Goal: Use online tool/utility

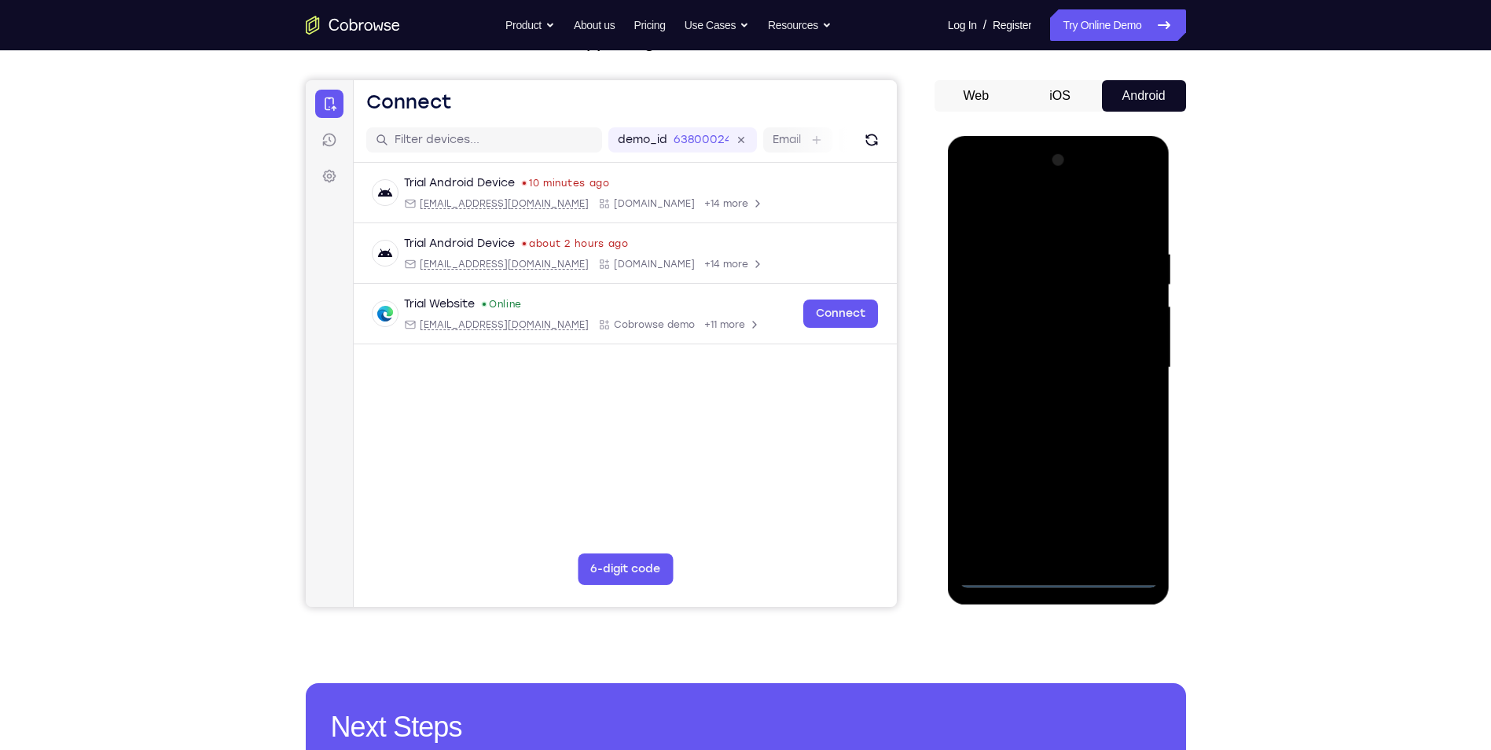
click at [1055, 577] on div at bounding box center [1059, 368] width 198 height 440
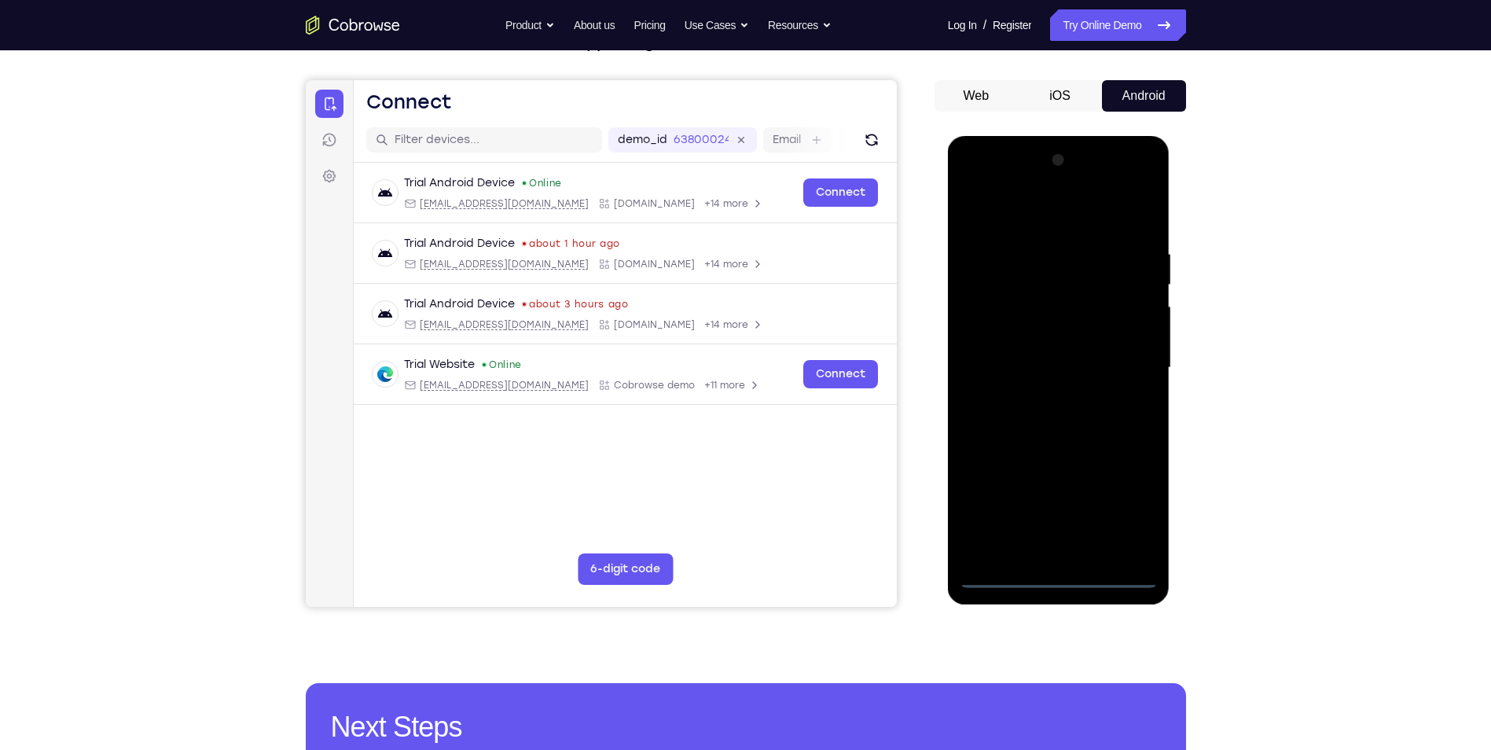
click at [1124, 509] on div at bounding box center [1059, 368] width 198 height 440
click at [1049, 207] on div at bounding box center [1059, 368] width 198 height 440
click at [1114, 369] on div at bounding box center [1059, 368] width 198 height 440
click at [1042, 396] on div at bounding box center [1059, 368] width 198 height 440
click at [1063, 357] on div at bounding box center [1059, 368] width 198 height 440
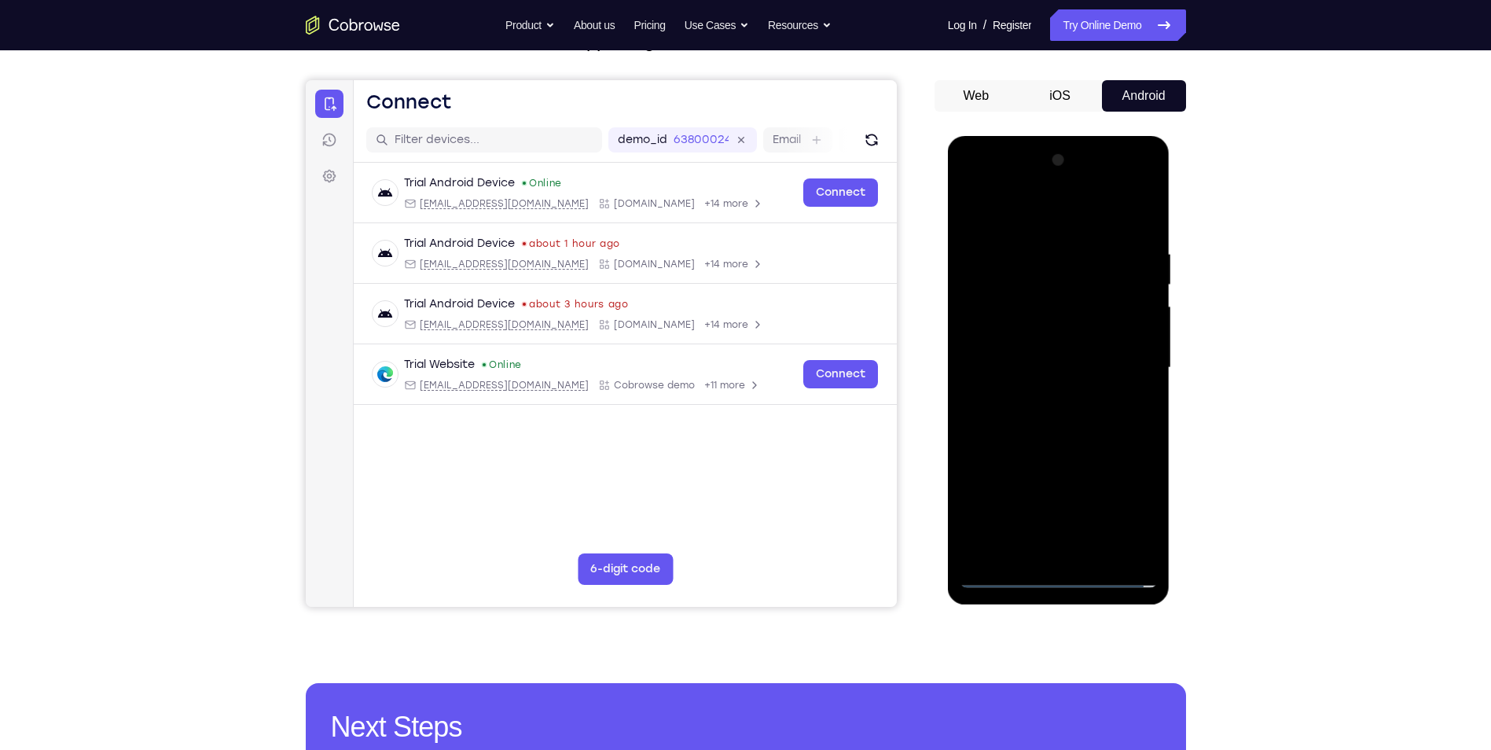
click at [1066, 360] on div at bounding box center [1059, 368] width 198 height 440
click at [1015, 421] on div at bounding box center [1059, 368] width 198 height 440
click at [1112, 415] on div at bounding box center [1059, 368] width 198 height 440
click at [1134, 212] on div at bounding box center [1059, 368] width 198 height 440
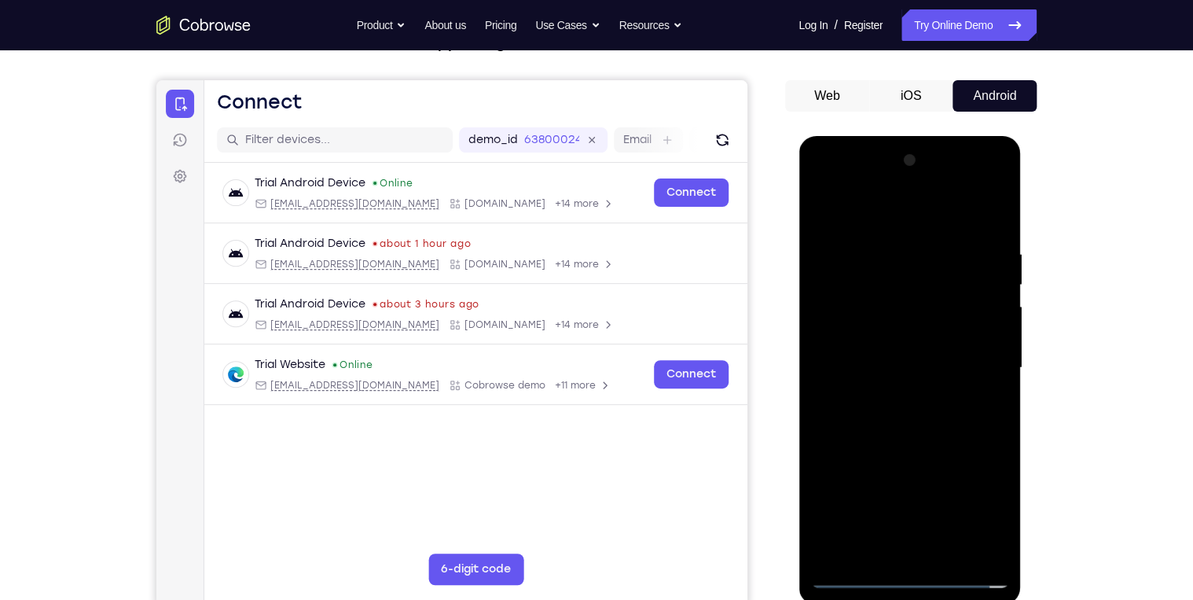
click at [911, 443] on div at bounding box center [909, 368] width 198 height 440
click at [873, 557] on div at bounding box center [909, 368] width 198 height 440
click at [869, 209] on div at bounding box center [909, 368] width 198 height 440
click at [858, 263] on div at bounding box center [909, 368] width 198 height 440
click at [840, 252] on div at bounding box center [909, 368] width 198 height 440
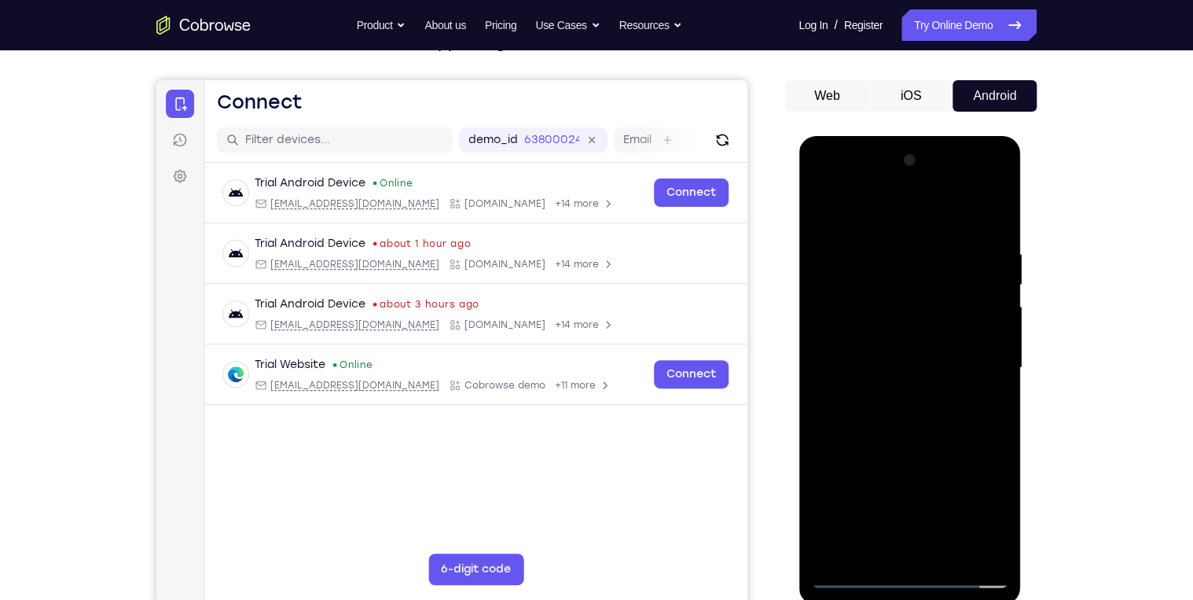
click at [980, 300] on div at bounding box center [909, 368] width 198 height 440
click at [983, 303] on div at bounding box center [909, 368] width 198 height 440
click at [986, 303] on div at bounding box center [909, 368] width 198 height 440
click at [905, 552] on div at bounding box center [909, 368] width 198 height 440
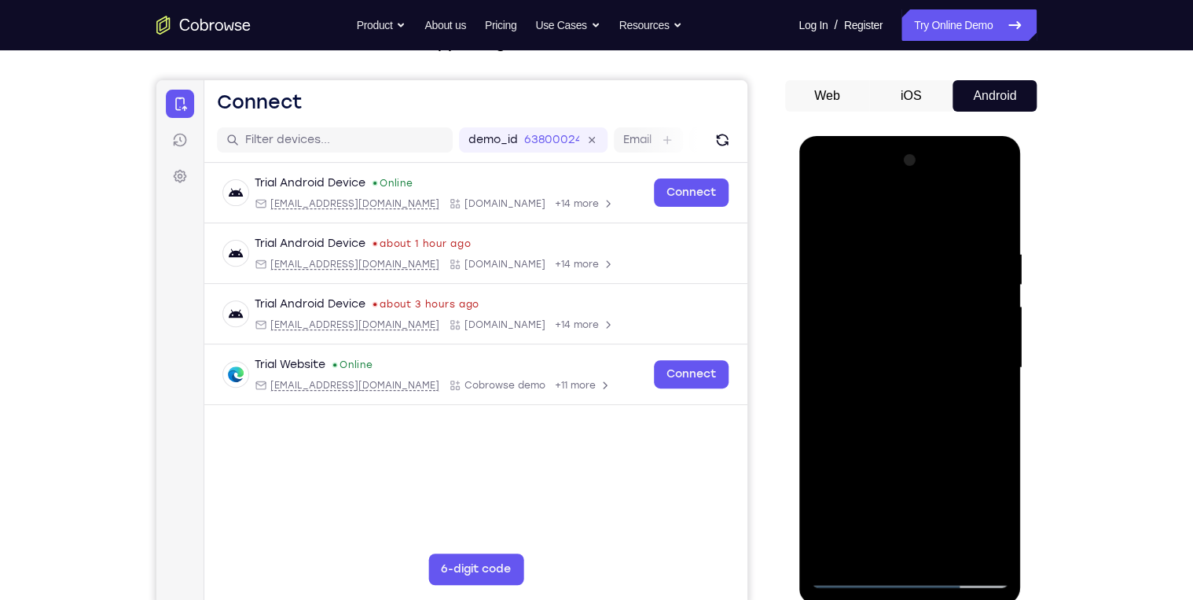
click at [923, 347] on div at bounding box center [909, 368] width 198 height 440
click at [942, 547] on div at bounding box center [909, 368] width 198 height 440
click at [983, 547] on div at bounding box center [909, 368] width 198 height 440
click at [969, 549] on div at bounding box center [909, 368] width 198 height 440
click at [987, 212] on div at bounding box center [909, 368] width 198 height 440
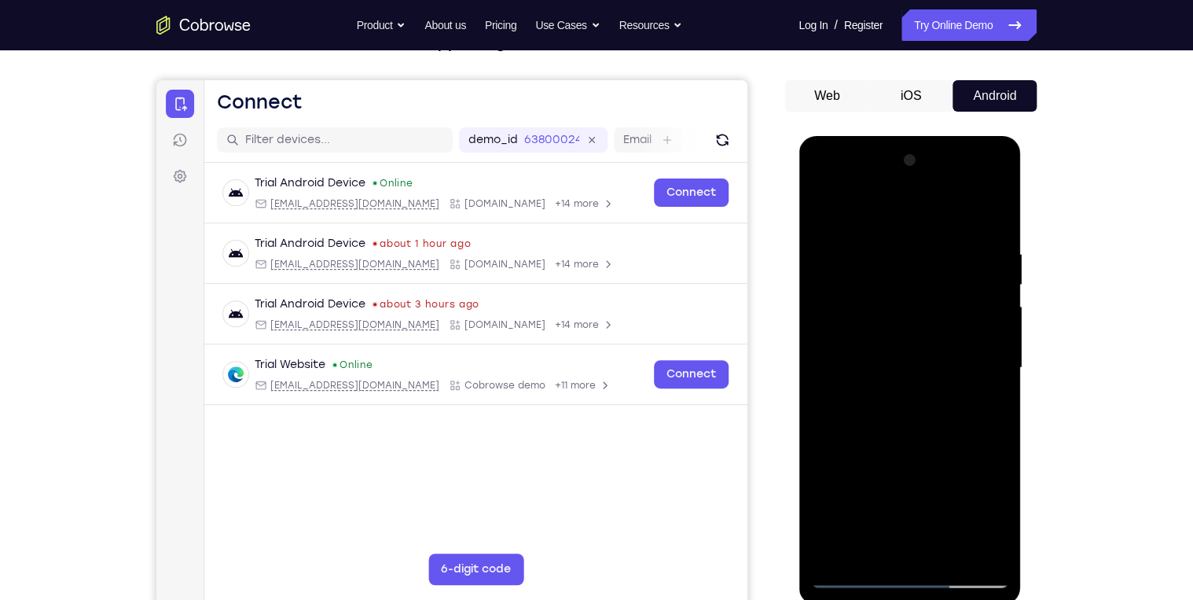
click at [945, 266] on div at bounding box center [909, 368] width 198 height 440
click at [950, 266] on div at bounding box center [909, 368] width 198 height 440
drag, startPoint x: 950, startPoint y: 266, endPoint x: 918, endPoint y: 432, distance: 169.6
click at [918, 432] on div at bounding box center [909, 368] width 198 height 440
click at [953, 265] on div at bounding box center [909, 368] width 198 height 440
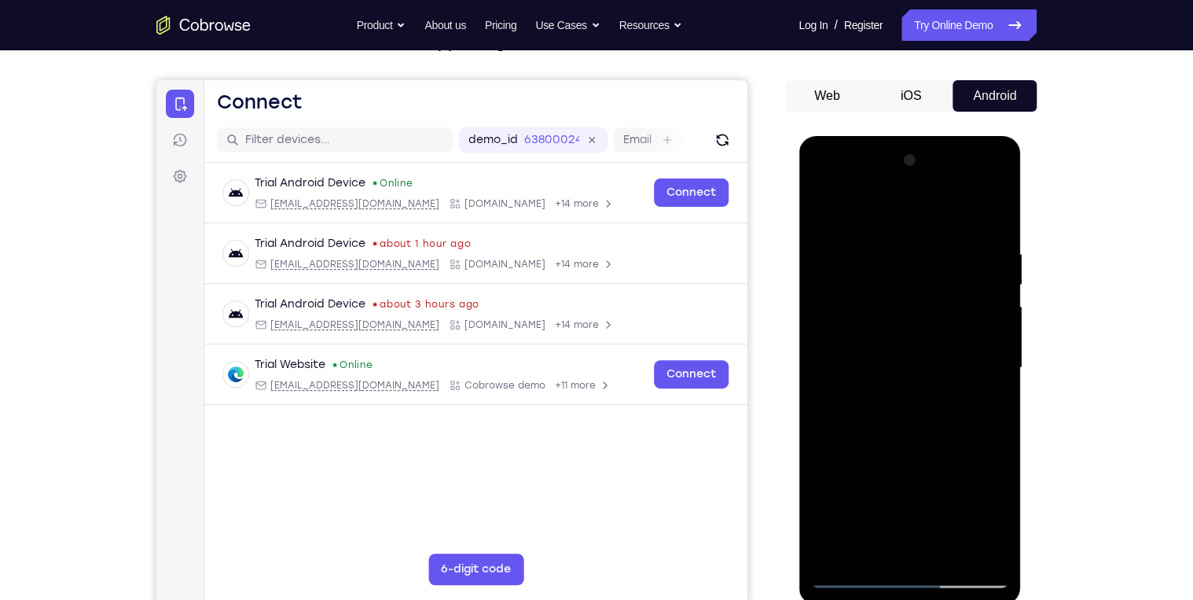
click at [953, 265] on div at bounding box center [909, 368] width 198 height 440
click at [836, 555] on div at bounding box center [909, 368] width 198 height 440
drag, startPoint x: 936, startPoint y: 246, endPoint x: 907, endPoint y: 427, distance: 183.1
click at [907, 426] on div at bounding box center [909, 368] width 198 height 440
click at [943, 555] on div at bounding box center [909, 368] width 198 height 440
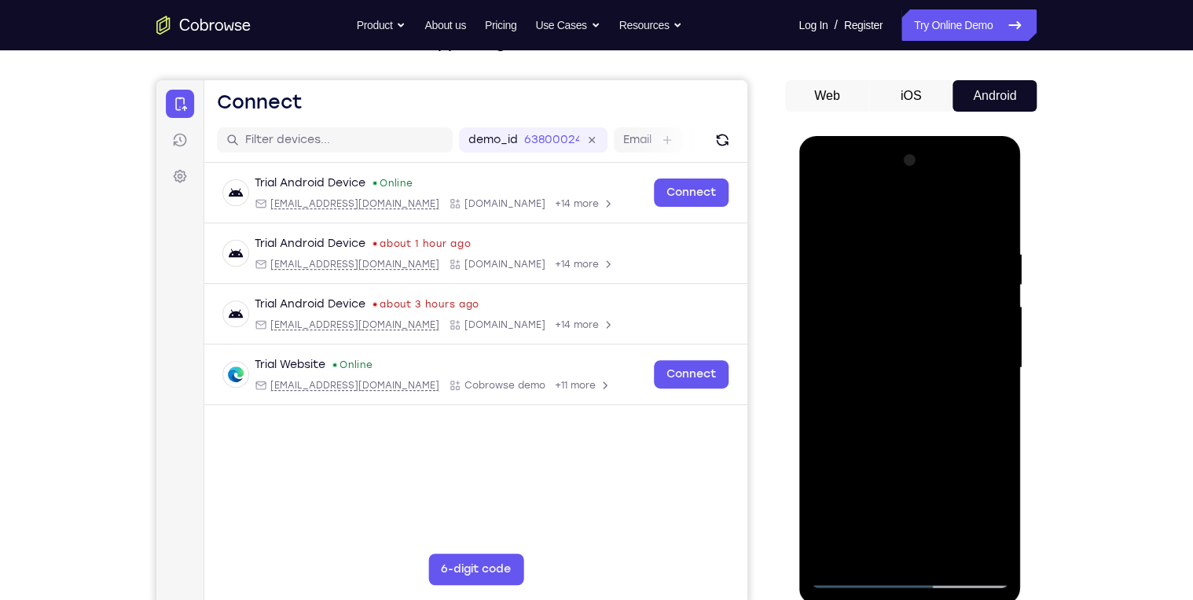
click at [928, 448] on div at bounding box center [909, 368] width 198 height 440
drag, startPoint x: 939, startPoint y: 495, endPoint x: 935, endPoint y: 313, distance: 182.4
click at [935, 313] on div at bounding box center [909, 368] width 198 height 440
drag, startPoint x: 903, startPoint y: 501, endPoint x: 924, endPoint y: 351, distance: 150.8
click at [924, 351] on div at bounding box center [909, 368] width 198 height 440
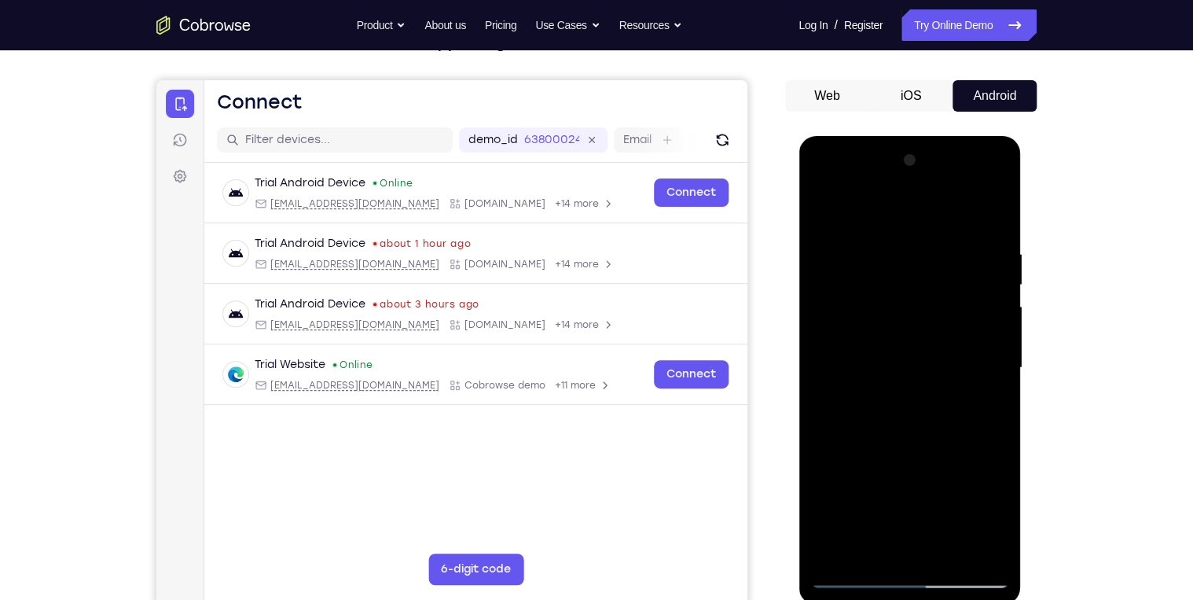
click at [914, 531] on div at bounding box center [909, 368] width 198 height 440
click at [882, 546] on div at bounding box center [909, 368] width 198 height 440
click at [983, 407] on div at bounding box center [909, 368] width 198 height 440
click at [983, 406] on div at bounding box center [909, 368] width 198 height 440
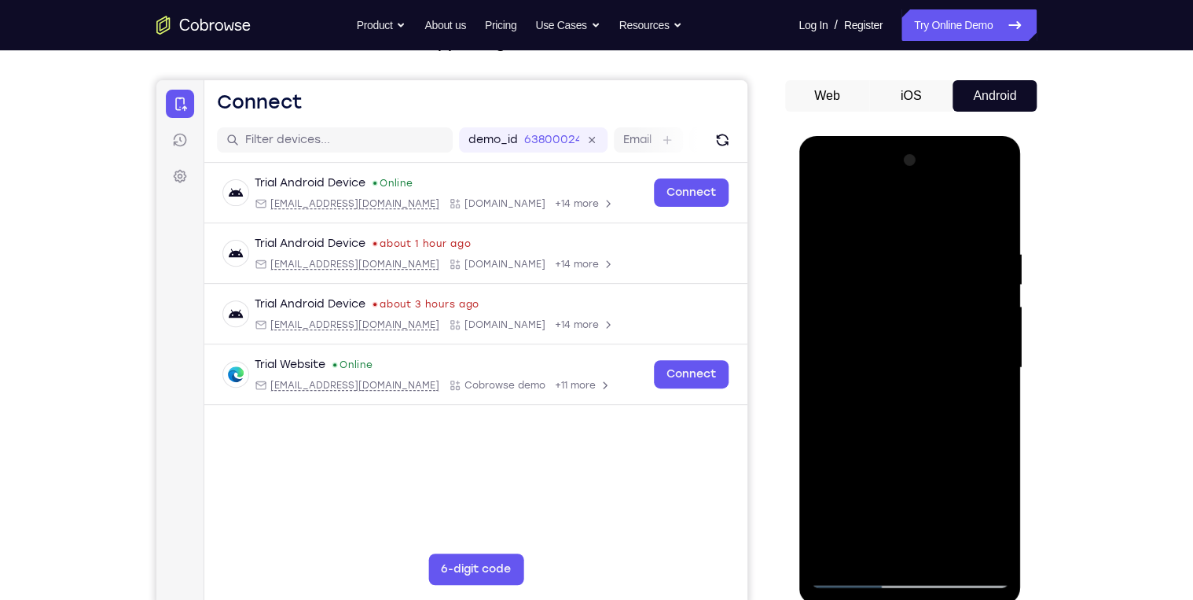
click at [821, 209] on div at bounding box center [909, 368] width 198 height 440
click at [821, 212] on div at bounding box center [909, 368] width 198 height 440
drag, startPoint x: 913, startPoint y: 406, endPoint x: 910, endPoint y: 632, distance: 225.6
click at [910, 608] on html "Online web based iOS Simulators and Android Emulators. Run iPhone, iPad, Mobile…" at bounding box center [911, 372] width 224 height 472
click at [879, 434] on div at bounding box center [909, 368] width 198 height 440
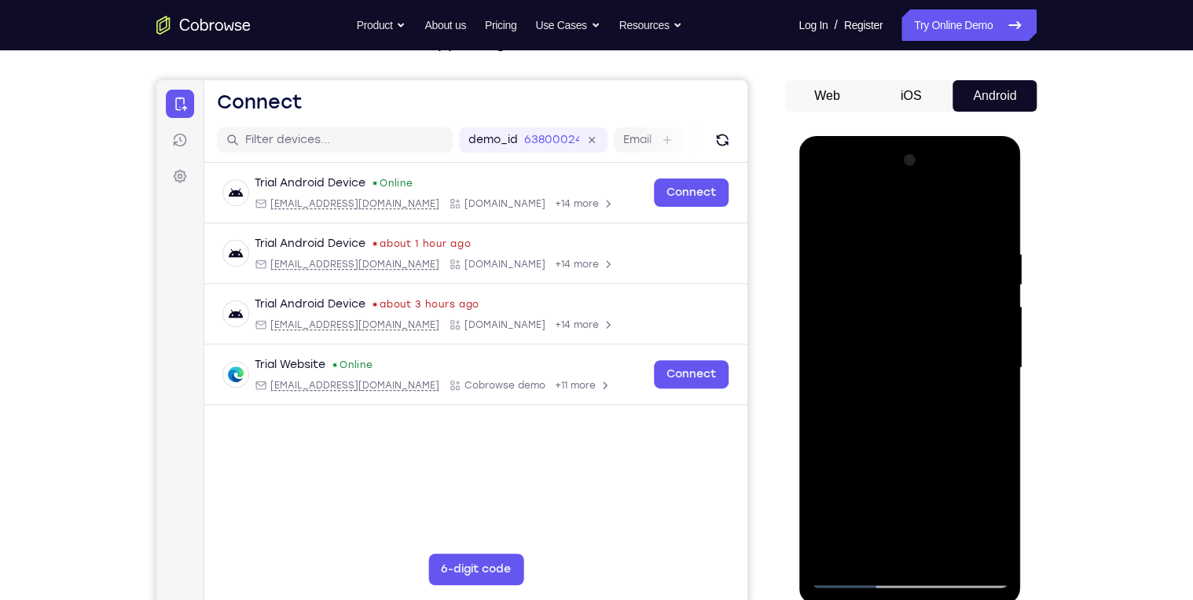
click at [832, 215] on div at bounding box center [909, 368] width 198 height 440
click at [825, 212] on div at bounding box center [909, 368] width 198 height 440
click at [943, 248] on div at bounding box center [909, 368] width 198 height 440
click at [983, 294] on div at bounding box center [909, 368] width 198 height 440
click at [989, 395] on div at bounding box center [909, 368] width 198 height 440
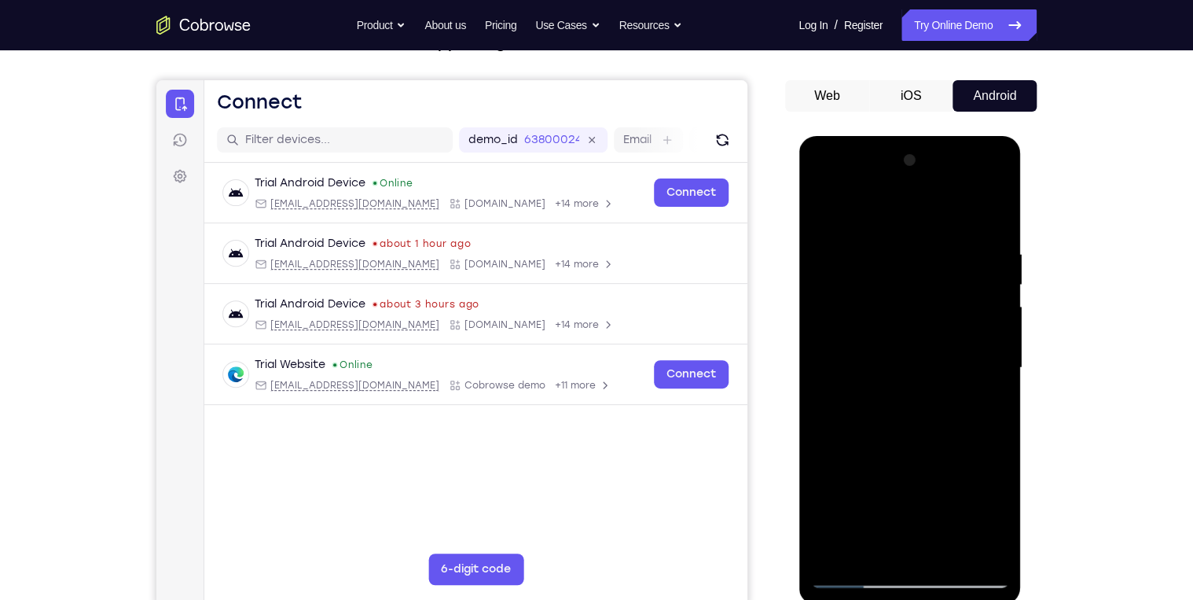
click at [832, 214] on div at bounding box center [909, 368] width 198 height 440
click at [909, 265] on div at bounding box center [909, 368] width 198 height 440
click at [873, 546] on div at bounding box center [909, 368] width 198 height 440
click at [961, 266] on div at bounding box center [909, 368] width 198 height 440
click at [819, 209] on div at bounding box center [909, 368] width 198 height 440
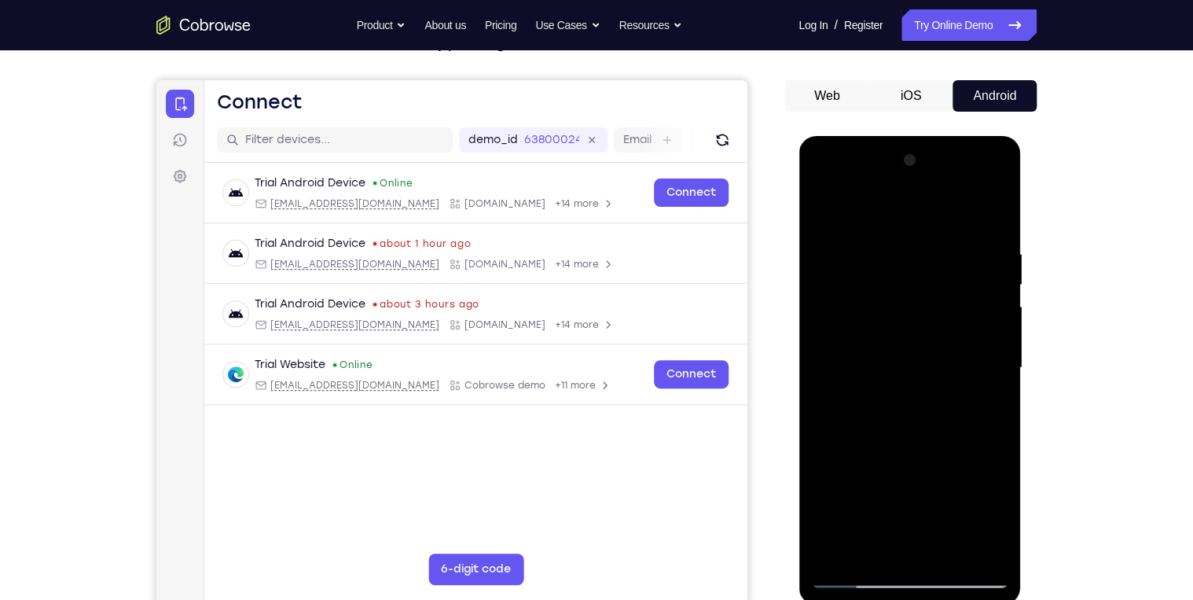
click at [854, 572] on div at bounding box center [909, 368] width 198 height 440
drag, startPoint x: 924, startPoint y: 430, endPoint x: 924, endPoint y: 294, distance: 136.0
click at [924, 302] on div at bounding box center [909, 368] width 198 height 440
drag, startPoint x: 922, startPoint y: 443, endPoint x: 917, endPoint y: 317, distance: 126.7
click at [917, 323] on div at bounding box center [909, 368] width 198 height 440
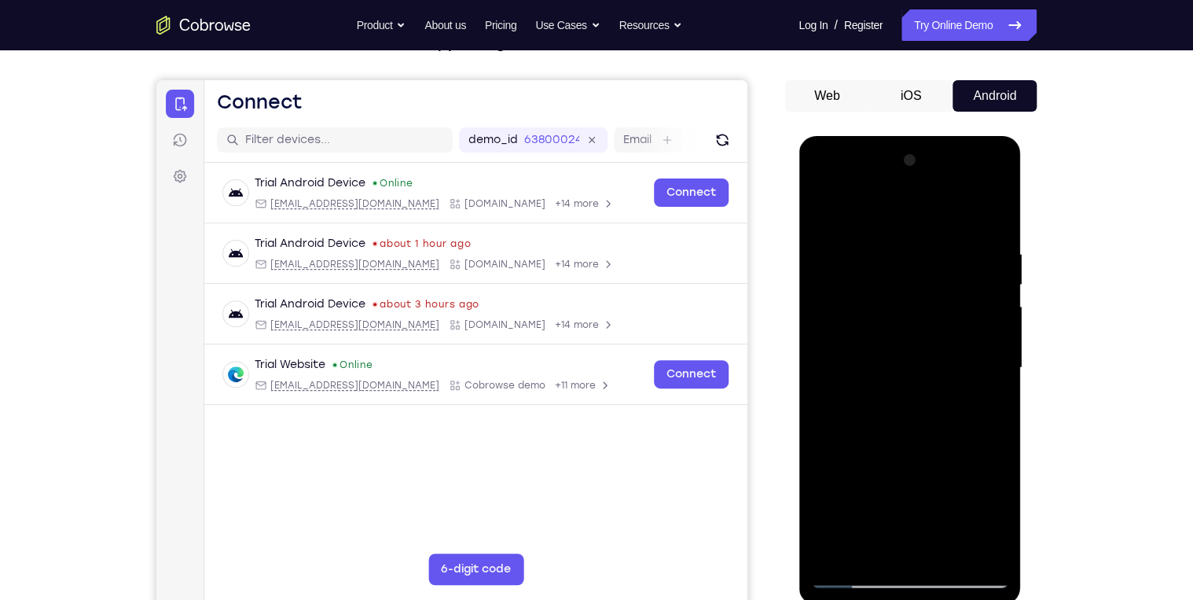
drag, startPoint x: 929, startPoint y: 461, endPoint x: 919, endPoint y: 289, distance: 171.7
click at [916, 296] on div at bounding box center [909, 368] width 198 height 440
drag, startPoint x: 913, startPoint y: 472, endPoint x: 918, endPoint y: 288, distance: 184.8
click at [915, 304] on div at bounding box center [909, 368] width 198 height 440
drag, startPoint x: 924, startPoint y: 440, endPoint x: 910, endPoint y: 243, distance: 197.8
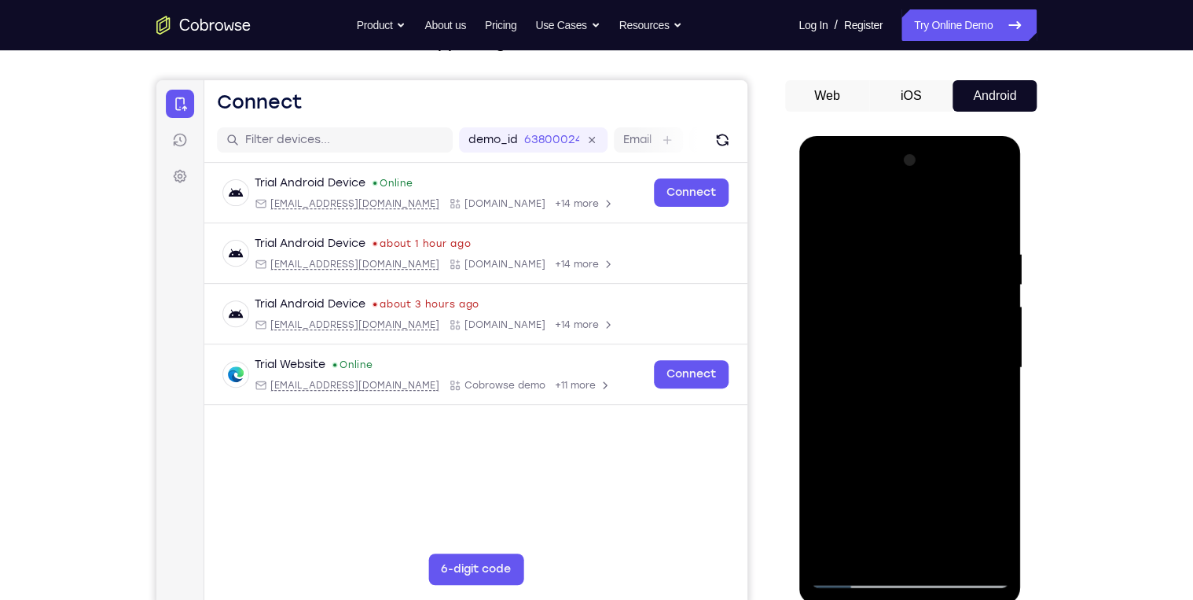
click at [910, 255] on div at bounding box center [909, 368] width 198 height 440
drag, startPoint x: 935, startPoint y: 487, endPoint x: 938, endPoint y: 247, distance: 240.6
click at [938, 248] on div at bounding box center [909, 368] width 198 height 440
drag, startPoint x: 932, startPoint y: 445, endPoint x: 928, endPoint y: 234, distance: 210.7
click at [928, 236] on div at bounding box center [909, 368] width 198 height 440
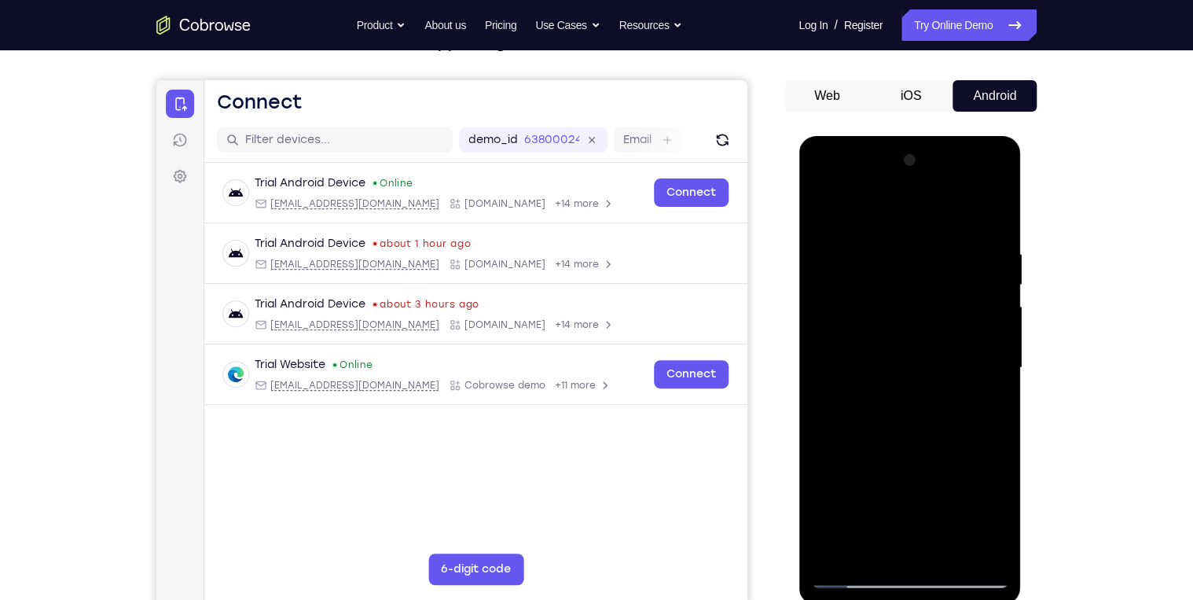
drag, startPoint x: 925, startPoint y: 458, endPoint x: 935, endPoint y: 163, distance: 295.7
click at [935, 167] on div at bounding box center [909, 368] width 198 height 440
drag, startPoint x: 929, startPoint y: 402, endPoint x: 949, endPoint y: 193, distance: 210.8
click at [936, 215] on div at bounding box center [909, 368] width 198 height 440
drag, startPoint x: 923, startPoint y: 401, endPoint x: 945, endPoint y: 200, distance: 201.7
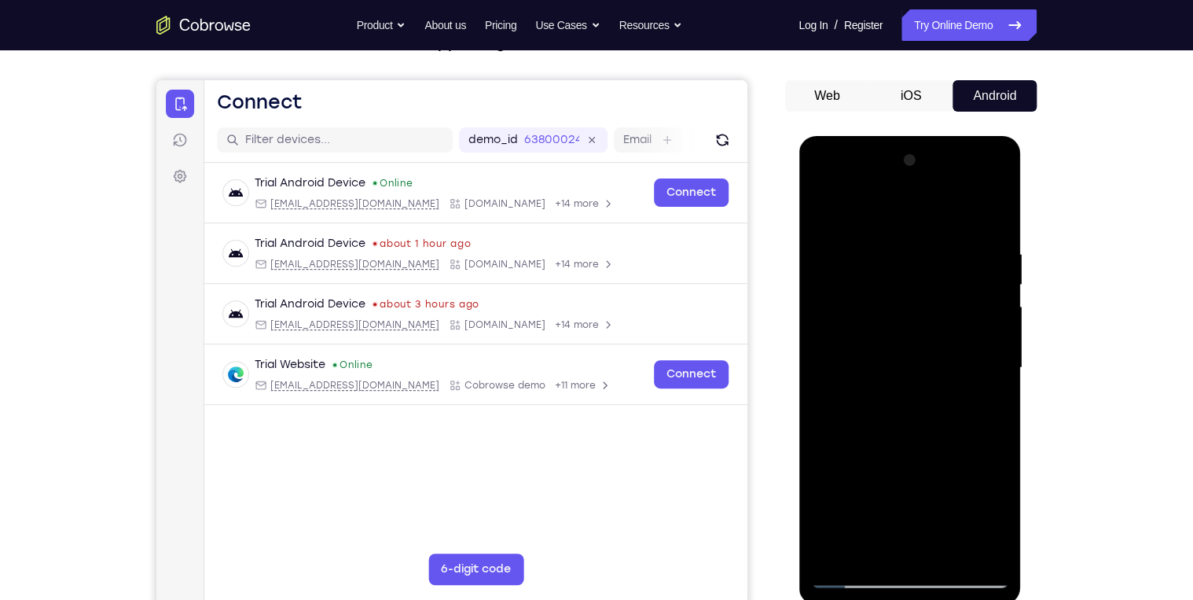
click at [945, 200] on div at bounding box center [909, 368] width 198 height 440
drag, startPoint x: 932, startPoint y: 435, endPoint x: 945, endPoint y: 275, distance: 160.9
click at [943, 277] on div at bounding box center [909, 368] width 198 height 440
click at [994, 358] on div at bounding box center [909, 368] width 198 height 440
click at [995, 367] on div at bounding box center [909, 368] width 198 height 440
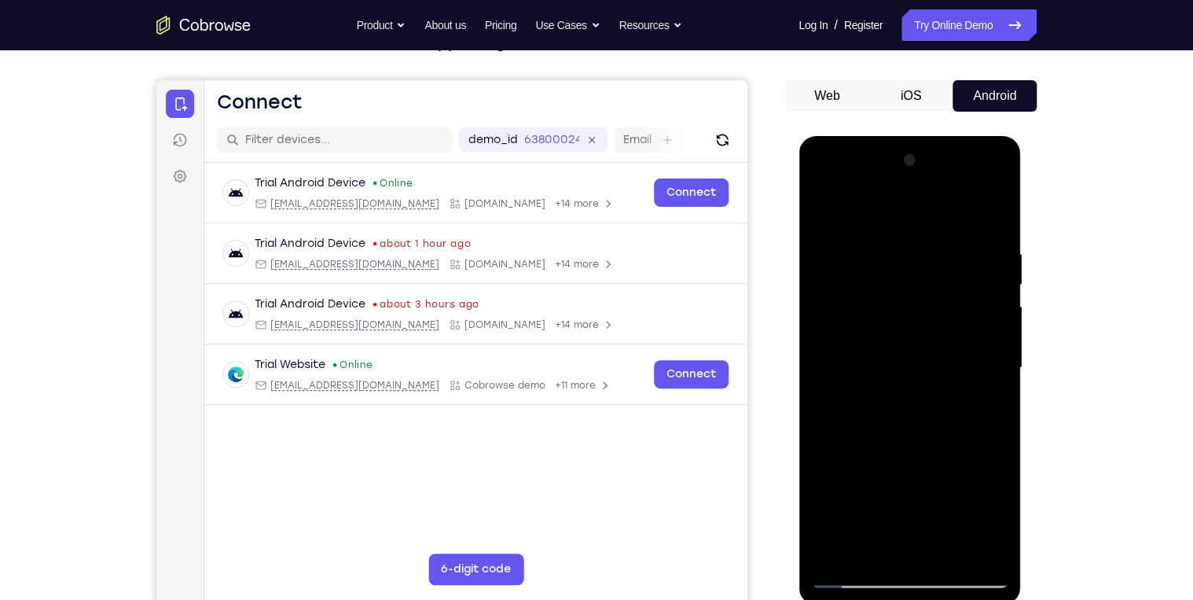
click at [995, 367] on div at bounding box center [909, 368] width 198 height 440
drag, startPoint x: 940, startPoint y: 421, endPoint x: 945, endPoint y: 247, distance: 173.8
click at [943, 252] on div at bounding box center [909, 368] width 198 height 440
drag, startPoint x: 915, startPoint y: 462, endPoint x: 933, endPoint y: 347, distance: 116.2
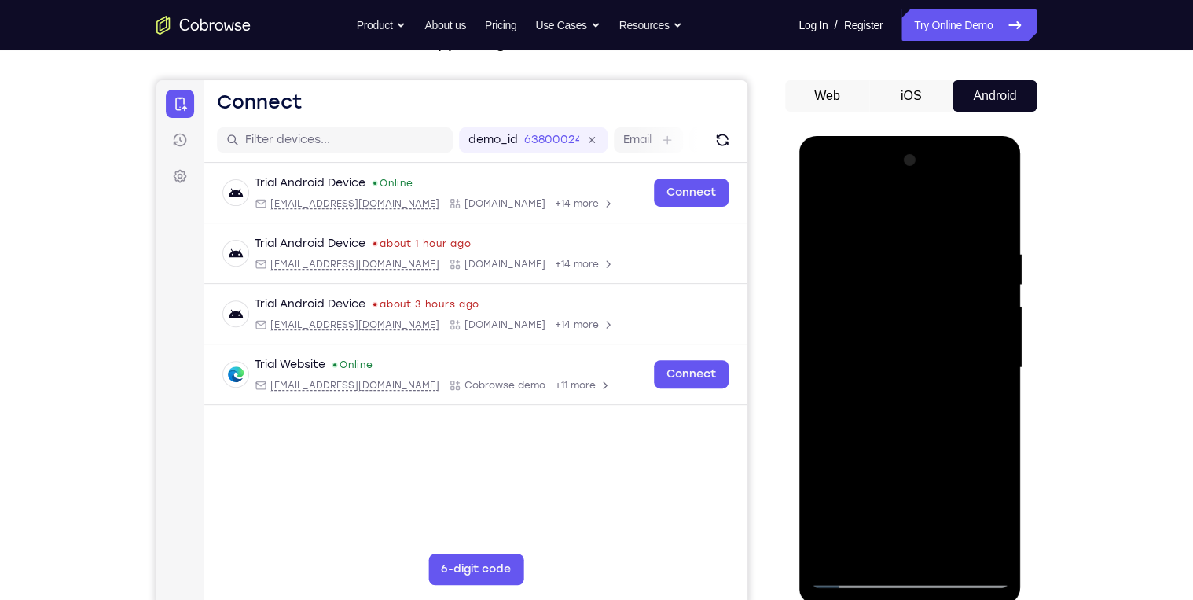
click at [933, 347] on div at bounding box center [909, 368] width 198 height 440
drag, startPoint x: 917, startPoint y: 439, endPoint x: 959, endPoint y: 228, distance: 214.9
click at [957, 230] on div at bounding box center [909, 368] width 198 height 440
drag, startPoint x: 957, startPoint y: 257, endPoint x: 910, endPoint y: 434, distance: 183.1
click at [910, 435] on div at bounding box center [909, 368] width 198 height 440
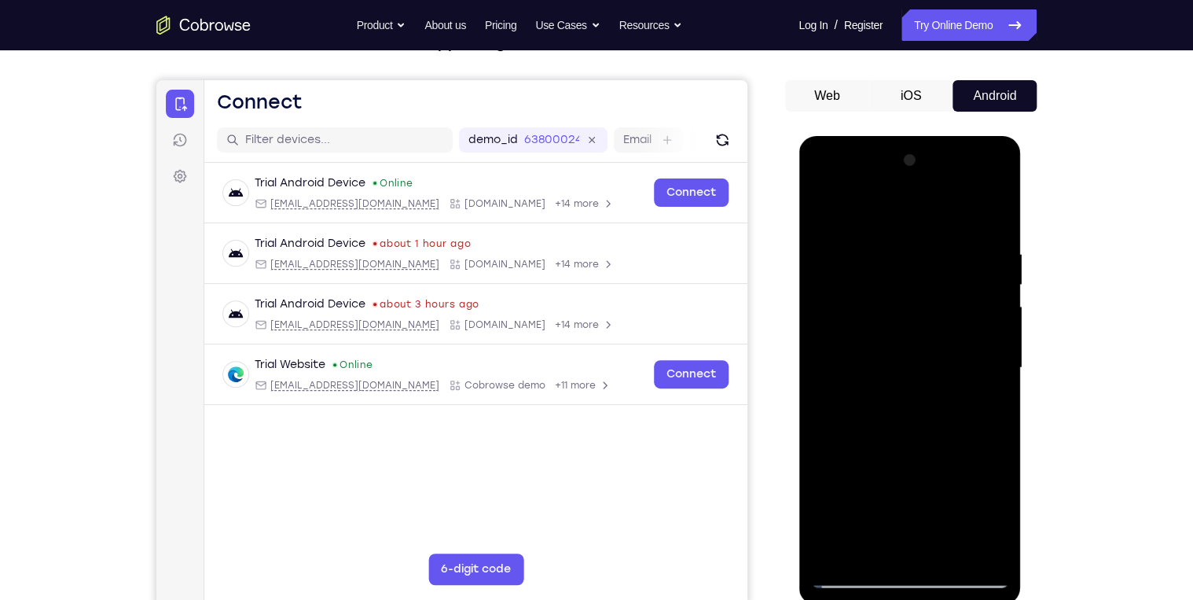
drag, startPoint x: 909, startPoint y: 437, endPoint x: 921, endPoint y: 253, distance: 184.4
click at [921, 253] on div at bounding box center [909, 368] width 198 height 440
drag, startPoint x: 919, startPoint y: 439, endPoint x: 923, endPoint y: 300, distance: 138.4
click at [920, 304] on div at bounding box center [909, 368] width 198 height 440
drag, startPoint x: 921, startPoint y: 406, endPoint x: 937, endPoint y: 207, distance: 200.4
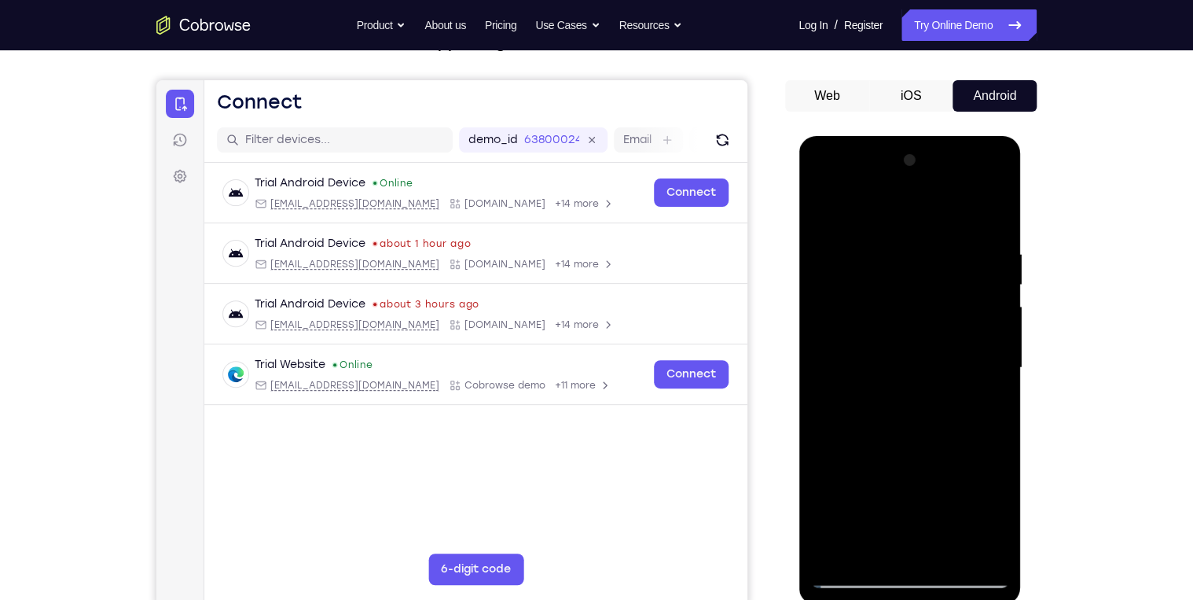
click at [935, 211] on div at bounding box center [909, 368] width 198 height 440
drag, startPoint x: 935, startPoint y: 395, endPoint x: 961, endPoint y: 192, distance: 205.1
click at [957, 210] on div at bounding box center [909, 368] width 198 height 440
drag, startPoint x: 933, startPoint y: 273, endPoint x: 952, endPoint y: 204, distance: 70.9
click at [950, 209] on div at bounding box center [909, 368] width 198 height 440
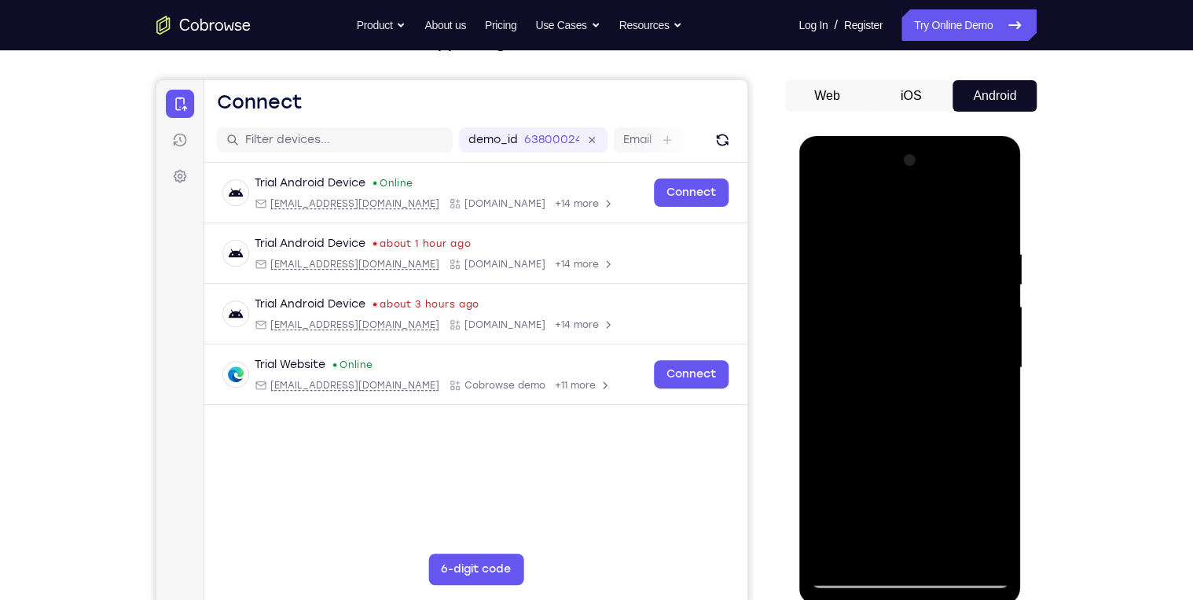
drag, startPoint x: 945, startPoint y: 489, endPoint x: 976, endPoint y: 302, distance: 189.7
click at [975, 303] on div at bounding box center [909, 368] width 198 height 440
drag, startPoint x: 954, startPoint y: 399, endPoint x: 983, endPoint y: 215, distance: 186.1
click at [976, 219] on div at bounding box center [909, 368] width 198 height 440
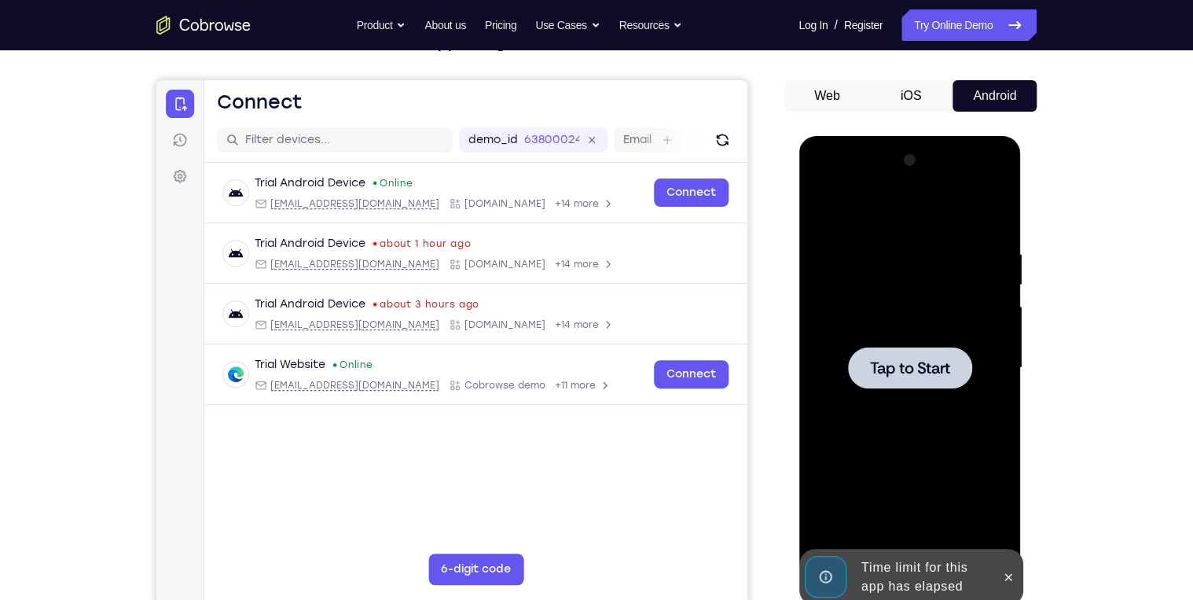
drag, startPoint x: 925, startPoint y: 366, endPoint x: 920, endPoint y: 357, distance: 10.2
click at [920, 360] on span "Tap to Start" at bounding box center [909, 368] width 80 height 16
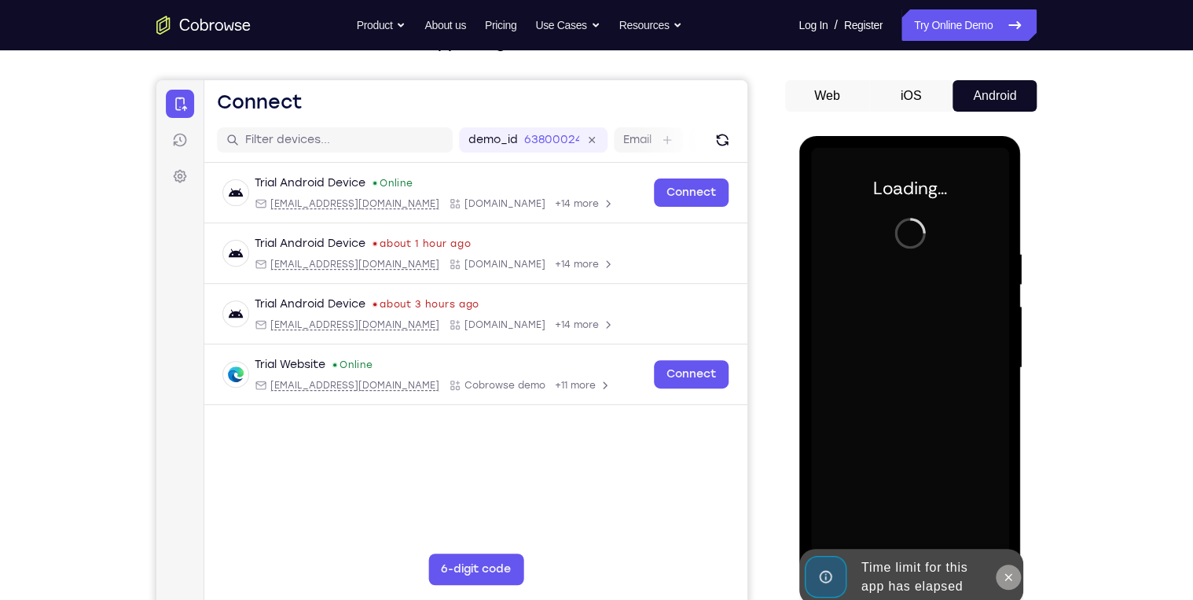
click at [1009, 572] on icon at bounding box center [1007, 577] width 13 height 13
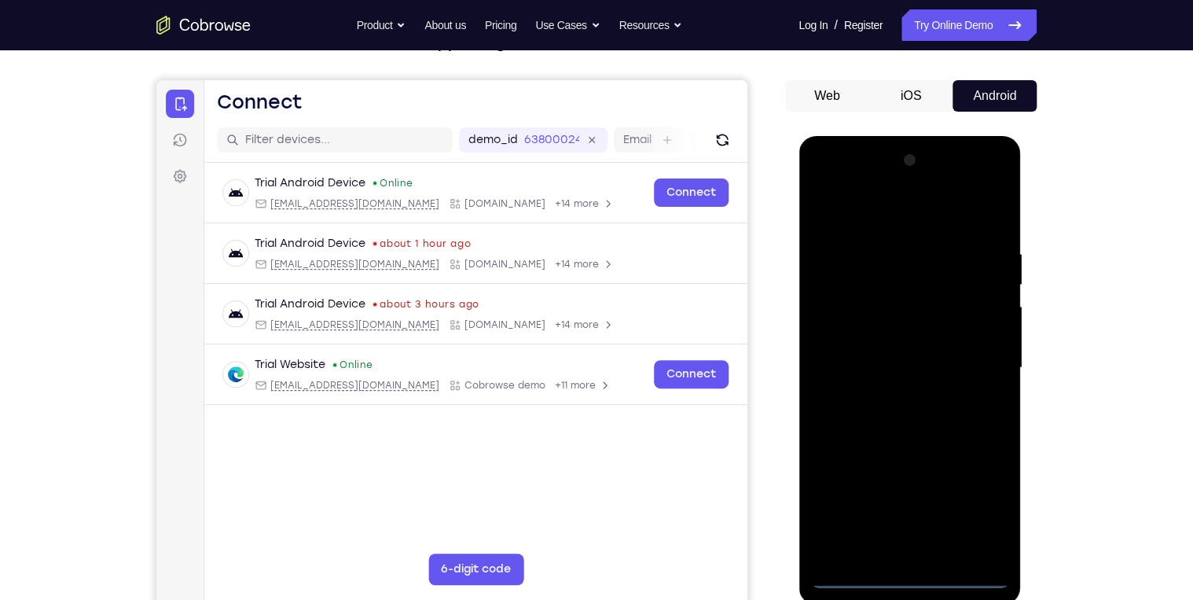
click at [905, 575] on div at bounding box center [909, 368] width 198 height 440
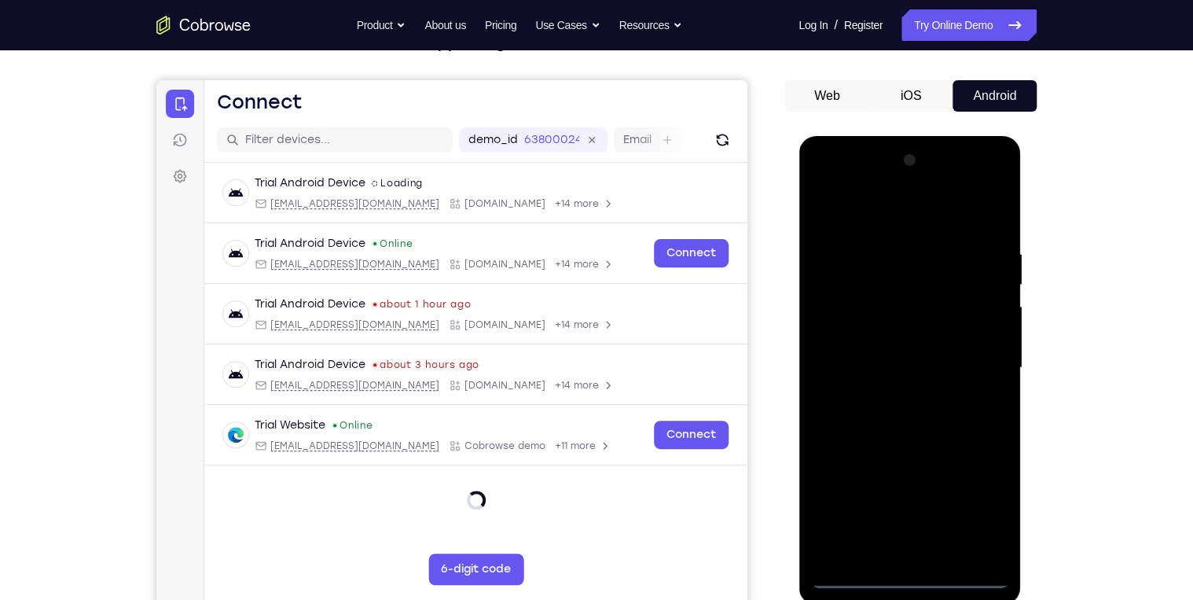
click at [990, 502] on div at bounding box center [909, 368] width 198 height 440
click at [869, 218] on div at bounding box center [909, 368] width 198 height 440
click at [841, 324] on div at bounding box center [909, 368] width 198 height 440
click at [995, 183] on div at bounding box center [909, 368] width 198 height 440
click at [970, 480] on div at bounding box center [909, 368] width 198 height 440
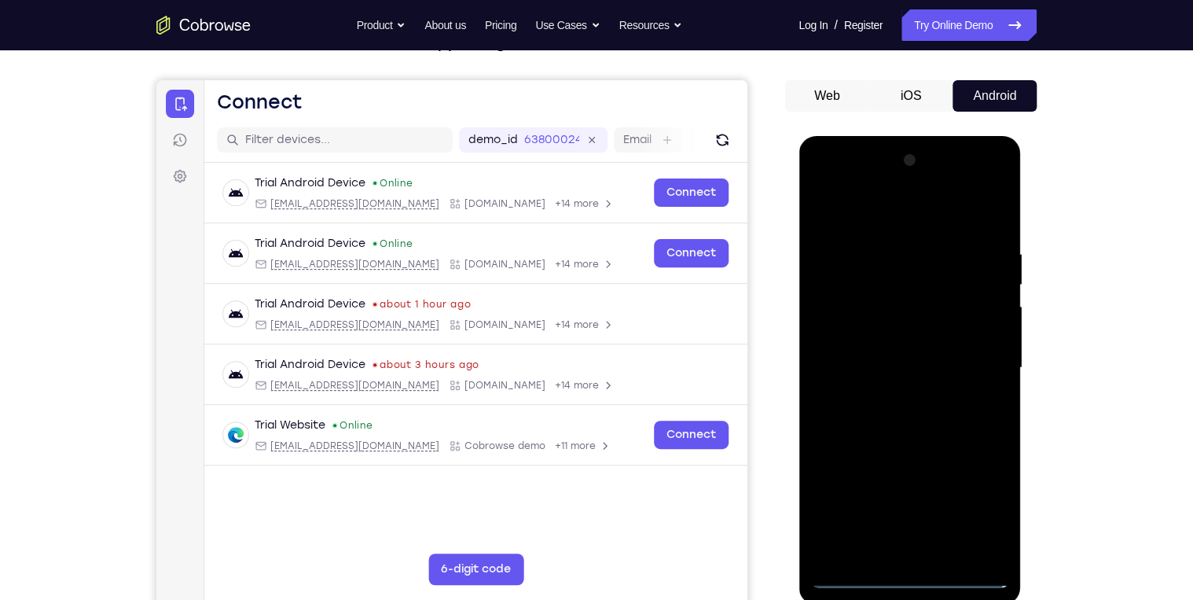
click at [916, 256] on div at bounding box center [909, 368] width 198 height 440
click at [954, 233] on div at bounding box center [909, 368] width 198 height 440
click at [954, 270] on div at bounding box center [909, 368] width 198 height 440
click at [954, 292] on div at bounding box center [909, 368] width 198 height 440
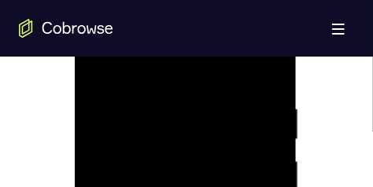
scroll to position [863, 0]
click at [215, 159] on div at bounding box center [185, 130] width 198 height 440
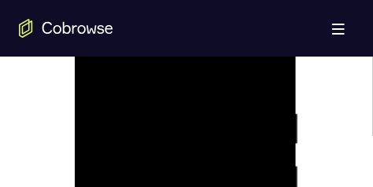
scroll to position [863, 0]
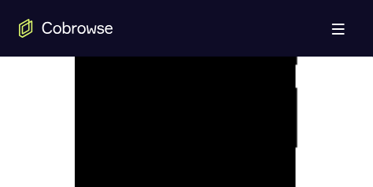
scroll to position [942, 0]
click at [234, 119] on div at bounding box center [185, 150] width 198 height 440
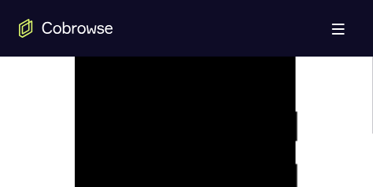
scroll to position [863, 0]
click at [193, 108] on div at bounding box center [185, 52] width 198 height 440
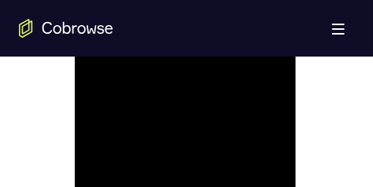
drag, startPoint x: 144, startPoint y: 136, endPoint x: 226, endPoint y: 132, distance: 82.6
click at [225, 132] on div at bounding box center [185, 32] width 198 height 440
drag, startPoint x: 204, startPoint y: 116, endPoint x: 206, endPoint y: 58, distance: 58.2
click at [206, 58] on div at bounding box center [185, 12] width 198 height 440
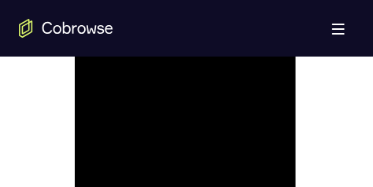
drag, startPoint x: 233, startPoint y: 109, endPoint x: 106, endPoint y: 160, distance: 136.2
click at [106, 159] on div at bounding box center [185, 12] width 198 height 440
drag, startPoint x: 125, startPoint y: 114, endPoint x: 229, endPoint y: 117, distance: 103.8
click at [229, 117] on div at bounding box center [185, 150] width 198 height 440
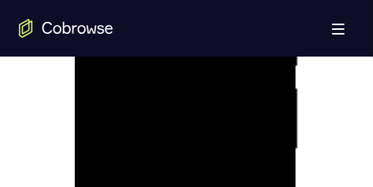
drag, startPoint x: 165, startPoint y: 105, endPoint x: 304, endPoint y: 112, distance: 139.3
click at [298, 112] on html "Online web based iOS Simulators and Android Emulators. Run iPhone, iPad, Mobile…" at bounding box center [186, 154] width 224 height 472
drag, startPoint x: 254, startPoint y: 86, endPoint x: 249, endPoint y: 75, distance: 12.0
click at [249, 76] on div at bounding box center [185, 150] width 198 height 440
drag, startPoint x: 248, startPoint y: 144, endPoint x: 247, endPoint y: 88, distance: 55.8
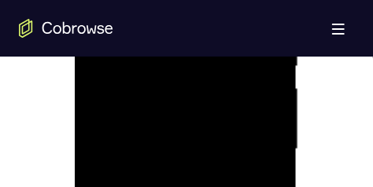
click at [247, 89] on div at bounding box center [185, 150] width 198 height 440
click at [99, 94] on div at bounding box center [185, 150] width 198 height 440
drag, startPoint x: 252, startPoint y: 108, endPoint x: 128, endPoint y: -6, distance: 167.5
click at [74, 78] on html "Online web based iOS Simulators and Android Emulators. Run iPhone, iPad, Mobile…" at bounding box center [186, 154] width 224 height 472
drag, startPoint x: 237, startPoint y: 137, endPoint x: 147, endPoint y: 69, distance: 112.9
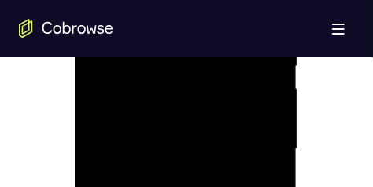
click at [146, 71] on div at bounding box center [185, 150] width 198 height 440
drag, startPoint x: 160, startPoint y: 93, endPoint x: 233, endPoint y: 198, distance: 128.2
click at [233, 198] on div at bounding box center [185, 150] width 198 height 440
drag, startPoint x: 226, startPoint y: 132, endPoint x: 215, endPoint y: 189, distance: 58.4
click at [215, 189] on div at bounding box center [185, 150] width 198 height 440
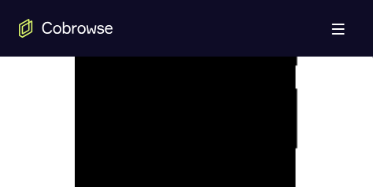
drag, startPoint x: 217, startPoint y: 145, endPoint x: 188, endPoint y: 186, distance: 50.8
click at [188, 186] on div at bounding box center [185, 150] width 198 height 440
drag, startPoint x: 226, startPoint y: 85, endPoint x: 216, endPoint y: 168, distance: 83.9
click at [213, 172] on div at bounding box center [185, 150] width 198 height 440
drag, startPoint x: 263, startPoint y: 95, endPoint x: 251, endPoint y: 145, distance: 51.9
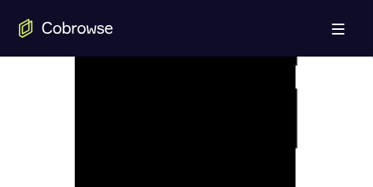
click at [259, 145] on div at bounding box center [185, 150] width 198 height 440
click at [232, 136] on div at bounding box center [185, 150] width 198 height 440
drag, startPoint x: 261, startPoint y: 148, endPoint x: 150, endPoint y: 131, distance: 112.1
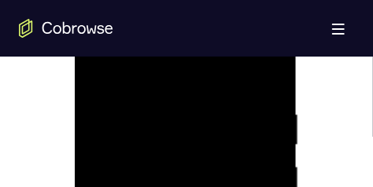
drag, startPoint x: 191, startPoint y: 121, endPoint x: 185, endPoint y: 197, distance: 76.5
drag, startPoint x: 182, startPoint y: 101, endPoint x: 196, endPoint y: 197, distance: 97.7
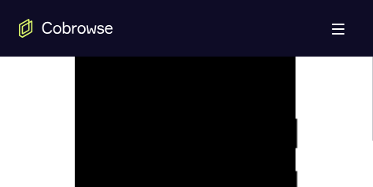
scroll to position [843, 0]
click at [130, 118] on div at bounding box center [185, 52] width 198 height 440
drag, startPoint x: 233, startPoint y: 106, endPoint x: 103, endPoint y: 106, distance: 129.7
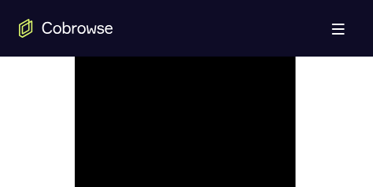
click at [112, 106] on div at bounding box center [185, 52] width 198 height 440
drag, startPoint x: 105, startPoint y: 113, endPoint x: 226, endPoint y: 96, distance: 121.5
click at [224, 96] on div at bounding box center [185, 52] width 198 height 440
drag, startPoint x: 121, startPoint y: 115, endPoint x: 136, endPoint y: 99, distance: 21.7
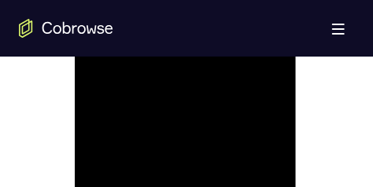
click at [136, 99] on div at bounding box center [185, 32] width 198 height 440
drag, startPoint x: 167, startPoint y: 100, endPoint x: 182, endPoint y: 48, distance: 54.0
click at [182, 48] on div at bounding box center [185, 32] width 198 height 440
drag, startPoint x: 169, startPoint y: 115, endPoint x: 175, endPoint y: 58, distance: 56.9
click at [175, 58] on div at bounding box center [185, 32] width 198 height 440
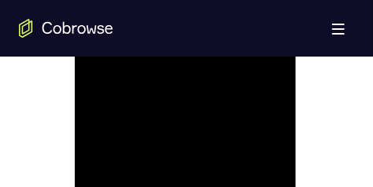
drag, startPoint x: 181, startPoint y: 128, endPoint x: 183, endPoint y: 64, distance: 63.7
click at [183, 69] on div at bounding box center [185, 32] width 198 height 440
drag, startPoint x: 177, startPoint y: 146, endPoint x: 182, endPoint y: 94, distance: 53.0
click at [180, 101] on div at bounding box center [185, 32] width 198 height 440
drag, startPoint x: 53, startPoint y: 98, endPoint x: -2, endPoint y: 89, distance: 55.1
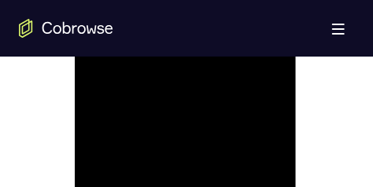
click at [74, 89] on html "Online web based iOS Simulators and Android Emulators. Run iPhone, iPad, Mobile…" at bounding box center [186, 36] width 224 height 472
drag, startPoint x: 130, startPoint y: 133, endPoint x: 141, endPoint y: 55, distance: 78.7
click at [141, 55] on div at bounding box center [185, 32] width 198 height 440
drag, startPoint x: 160, startPoint y: 57, endPoint x: 175, endPoint y: 39, distance: 23.0
click at [175, 39] on div at bounding box center [185, 32] width 198 height 440
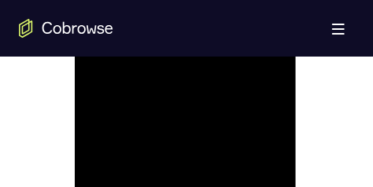
drag, startPoint x: 124, startPoint y: 90, endPoint x: 215, endPoint y: 88, distance: 91.2
click at [208, 88] on div at bounding box center [185, 32] width 198 height 440
drag, startPoint x: 182, startPoint y: 79, endPoint x: 123, endPoint y: 193, distance: 128.3
click at [123, 193] on div at bounding box center [185, 32] width 198 height 440
drag, startPoint x: 198, startPoint y: 119, endPoint x: 170, endPoint y: -14, distance: 136.6
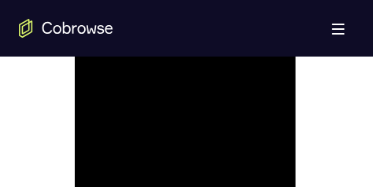
click at [170, 0] on div at bounding box center [185, 32] width 198 height 440
drag, startPoint x: 209, startPoint y: 119, endPoint x: 111, endPoint y: 18, distance: 140.6
click at [111, 18] on div at bounding box center [185, 32] width 198 height 440
drag, startPoint x: 156, startPoint y: 80, endPoint x: 151, endPoint y: 142, distance: 62.3
click at [151, 141] on div at bounding box center [185, 32] width 198 height 440
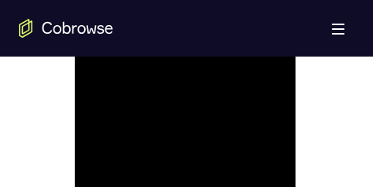
drag, startPoint x: 147, startPoint y: 77, endPoint x: 158, endPoint y: 198, distance: 121.6
click at [158, 198] on div at bounding box center [185, 32] width 198 height 440
drag, startPoint x: 148, startPoint y: 94, endPoint x: 170, endPoint y: 198, distance: 106.8
click at [170, 198] on div at bounding box center [185, 32] width 198 height 440
drag, startPoint x: 141, startPoint y: 108, endPoint x: 188, endPoint y: 193, distance: 97.4
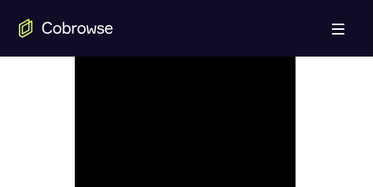
click at [188, 193] on div at bounding box center [185, 32] width 198 height 440
drag, startPoint x: 189, startPoint y: 148, endPoint x: 161, endPoint y: 198, distance: 57.7
click at [161, 198] on div at bounding box center [185, 32] width 198 height 440
drag, startPoint x: 175, startPoint y: 89, endPoint x: 159, endPoint y: 198, distance: 110.5
click at [159, 198] on div at bounding box center [185, 32] width 198 height 440
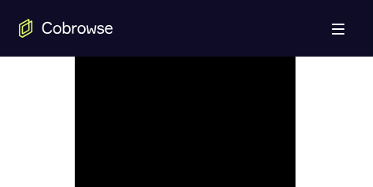
drag, startPoint x: 181, startPoint y: 105, endPoint x: 147, endPoint y: 198, distance: 98.7
click at [147, 198] on div at bounding box center [185, 32] width 198 height 440
drag, startPoint x: 157, startPoint y: 166, endPoint x: 128, endPoint y: 198, distance: 43.4
click at [128, 198] on div at bounding box center [185, 32] width 198 height 440
drag, startPoint x: 175, startPoint y: 104, endPoint x: 157, endPoint y: 198, distance: 96.0
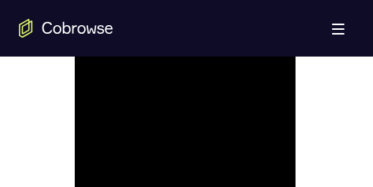
click at [157, 198] on div at bounding box center [185, 32] width 198 height 440
drag
click at [119, 198] on div at bounding box center [185, 32] width 198 height 440
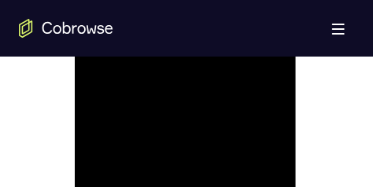
drag, startPoint x: 259, startPoint y: 89, endPoint x: 263, endPoint y: 198, distance: 109.3
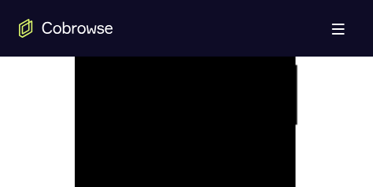
scroll to position [960, 0]
click at [221, 198] on div at bounding box center [185, 132] width 198 height 440
click at [195, 198] on div at bounding box center [185, 132] width 198 height 440
click at [187, 198] on div at bounding box center [185, 132] width 198 height 440
click at [186, 198] on div at bounding box center [185, 132] width 198 height 440
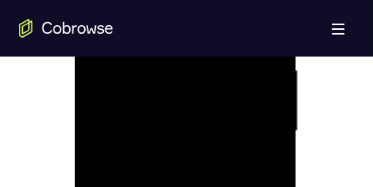
click at [203, 198] on div at bounding box center [185, 132] width 198 height 440
click at [230, 198] on div at bounding box center [185, 132] width 198 height 440
click at [222, 105] on div at bounding box center [185, 132] width 198 height 440
click at [197, 154] on div at bounding box center [185, 93] width 198 height 440
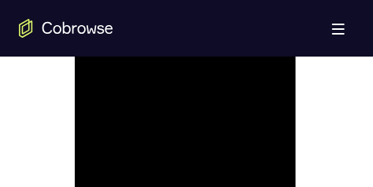
scroll to position [1137, 0]
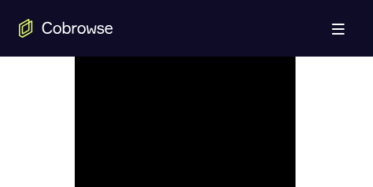
scroll to position [1038, 0]
click at [240, 101] on div at bounding box center [185, 53] width 198 height 440
drag, startPoint x: 228, startPoint y: 98, endPoint x: 257, endPoint y: 197, distance: 102.5
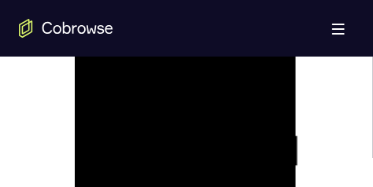
drag, startPoint x: 218, startPoint y: 127, endPoint x: 333, endPoint y: 197, distance: 134.7
drag, startPoint x: 255, startPoint y: 127, endPoint x: 113, endPoint y: 129, distance: 141.5
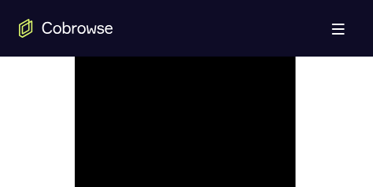
click at [114, 129] on div at bounding box center [185, 34] width 198 height 440
click at [281, 114] on div at bounding box center [185, 34] width 198 height 440
drag, startPoint x: 144, startPoint y: 126, endPoint x: 284, endPoint y: 125, distance: 139.9
click at [277, 126] on div at bounding box center [185, 53] width 198 height 440
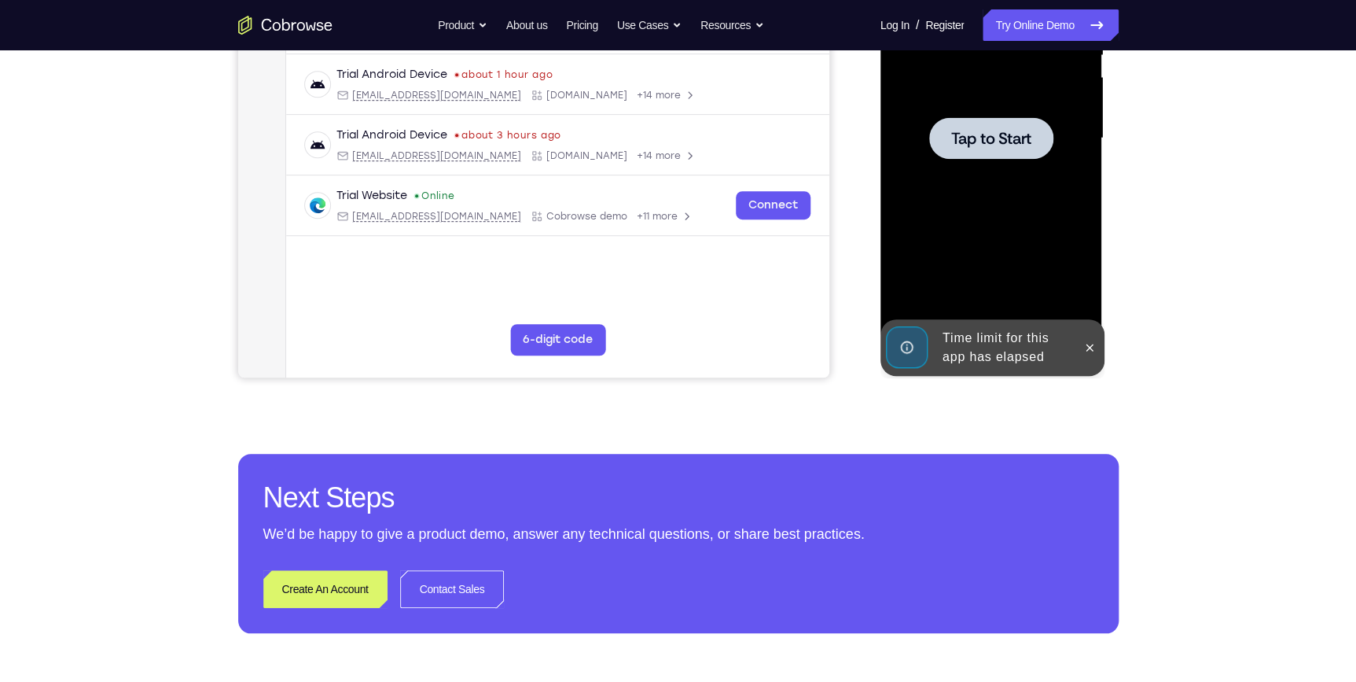
scroll to position [211, 0]
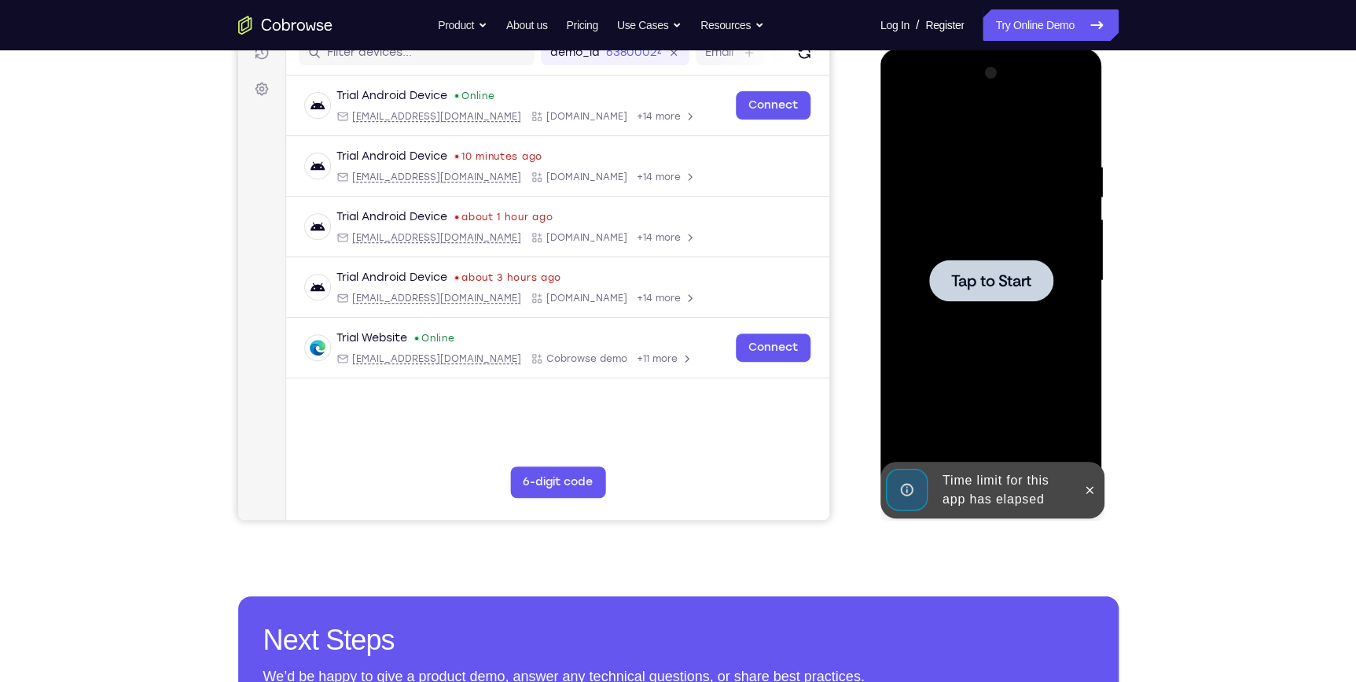
drag, startPoint x: 997, startPoint y: 423, endPoint x: 997, endPoint y: 280, distance: 143.1
click at [997, 280] on span "Tap to Start" at bounding box center [991, 281] width 80 height 16
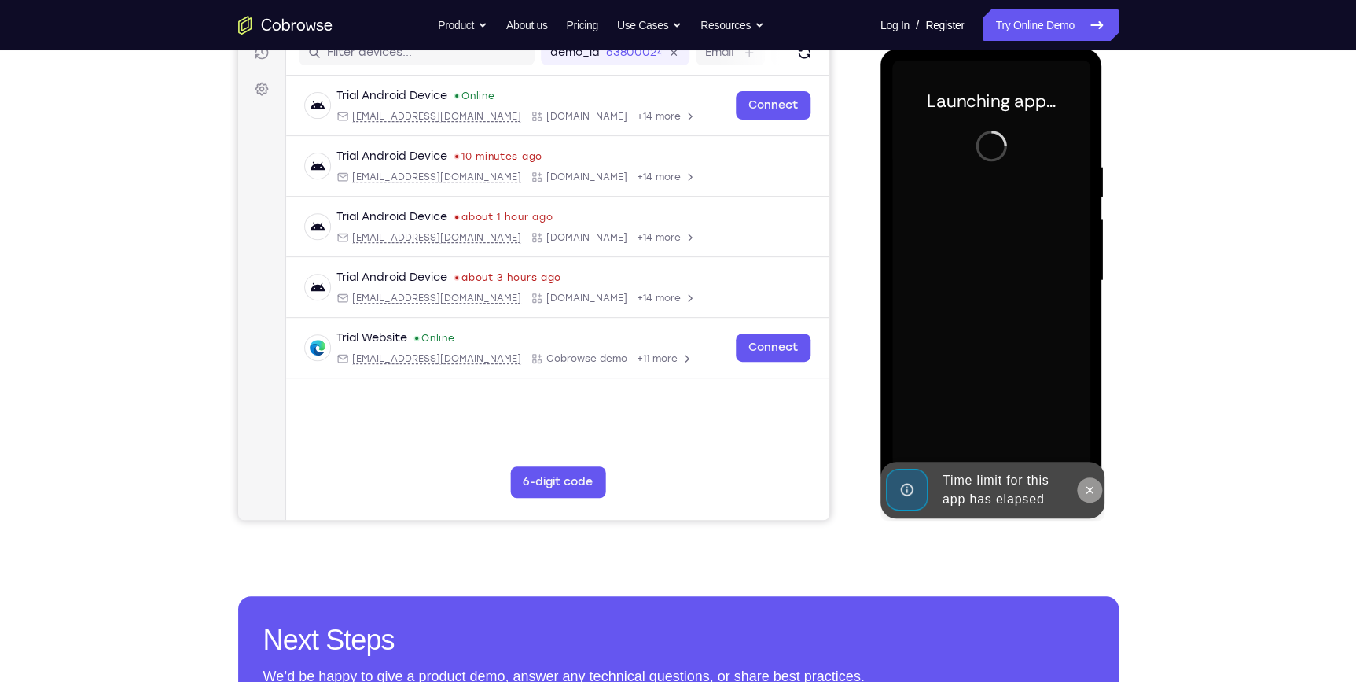
click at [1087, 495] on icon at bounding box center [1089, 489] width 13 height 13
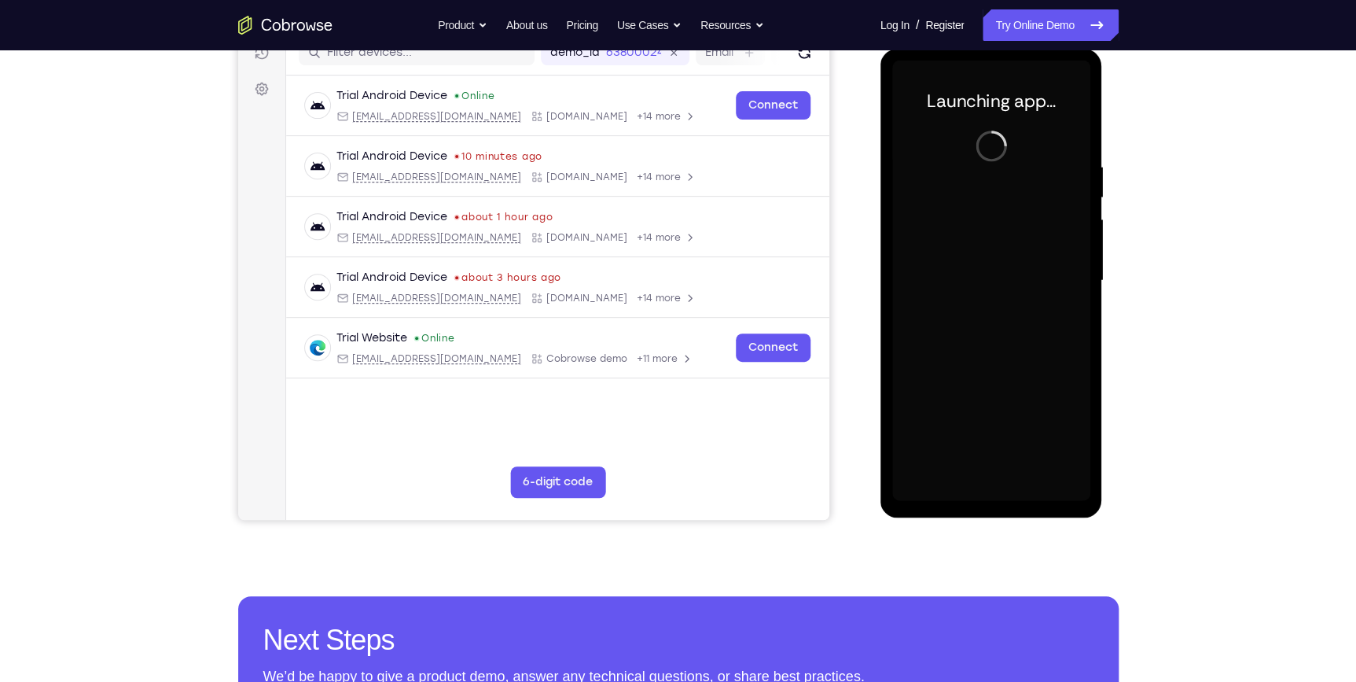
scroll to position [140, 0]
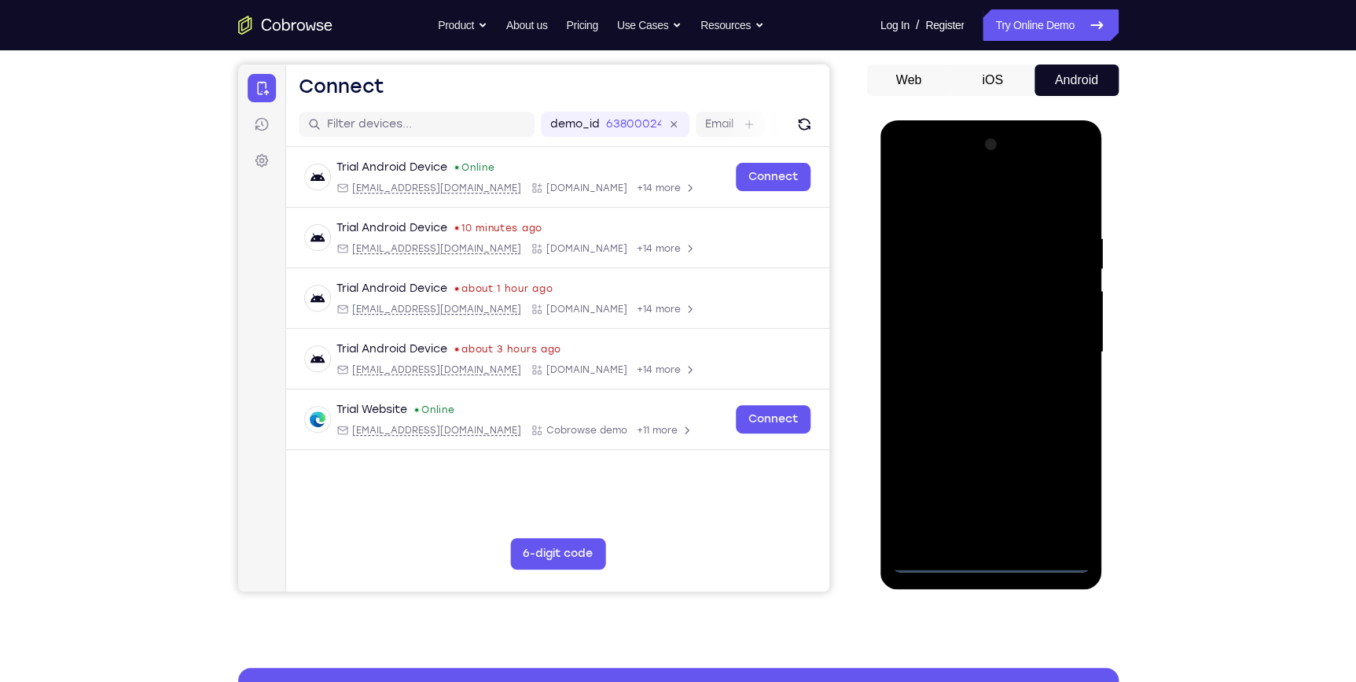
click at [992, 564] on div at bounding box center [991, 352] width 198 height 440
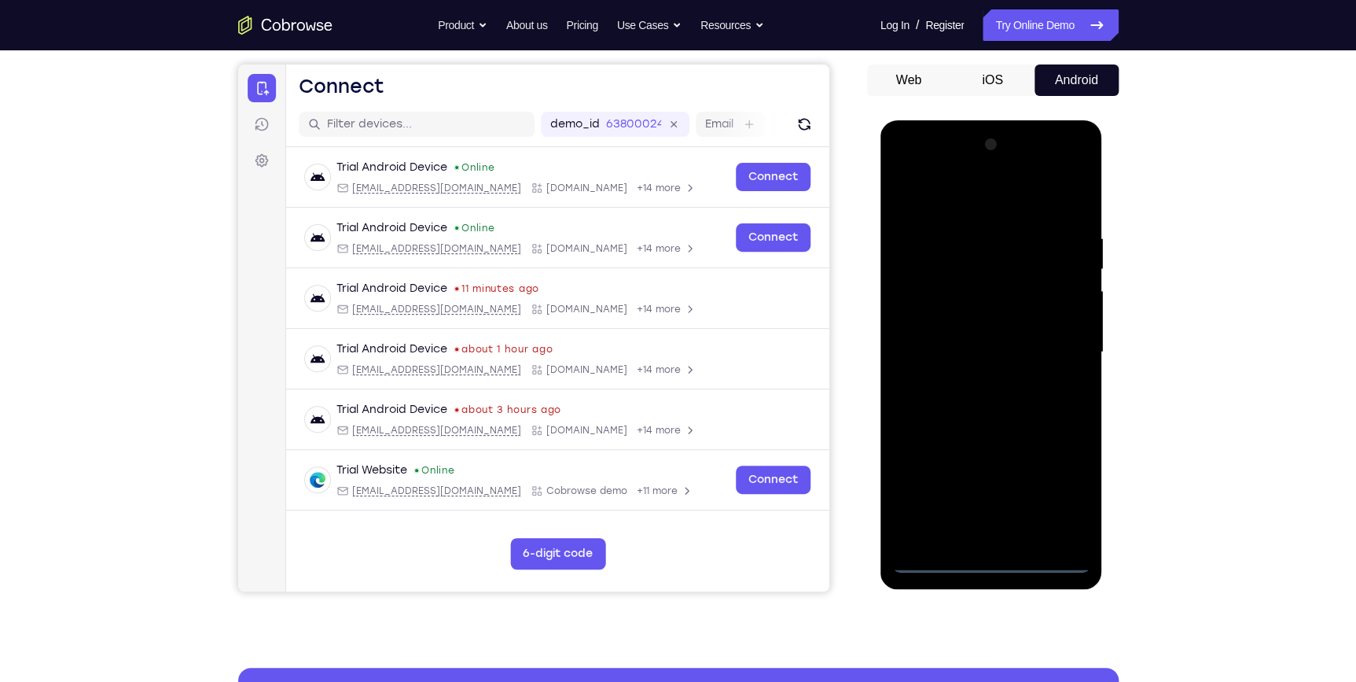
click at [1065, 487] on div at bounding box center [991, 352] width 198 height 440
click at [979, 208] on div at bounding box center [991, 352] width 198 height 440
click at [1063, 353] on div at bounding box center [991, 352] width 198 height 440
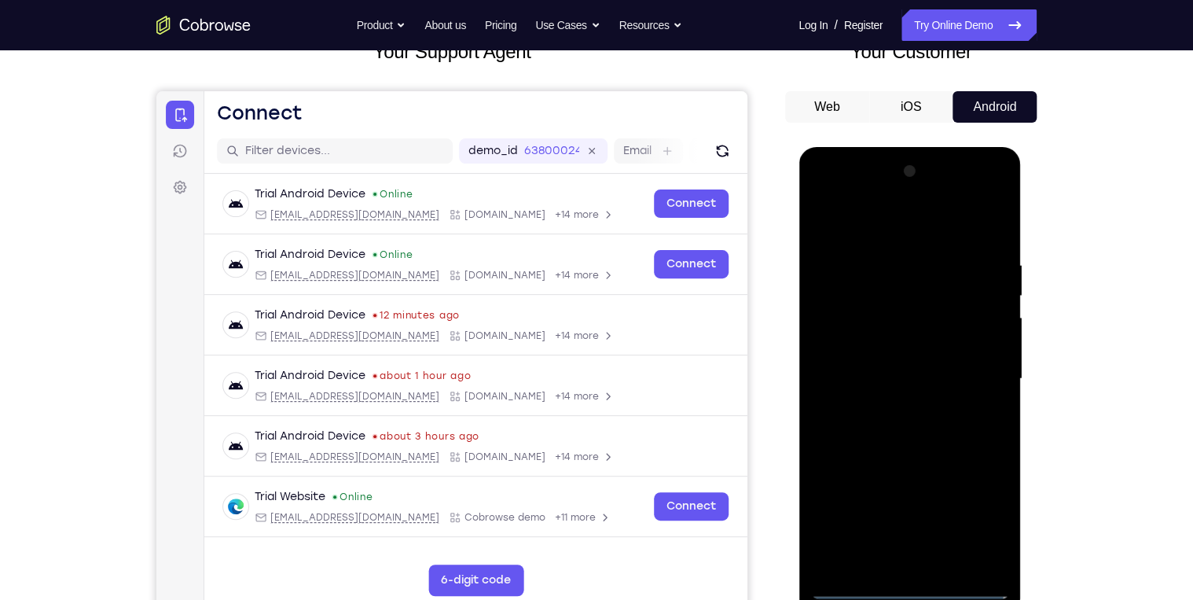
scroll to position [194, 0]
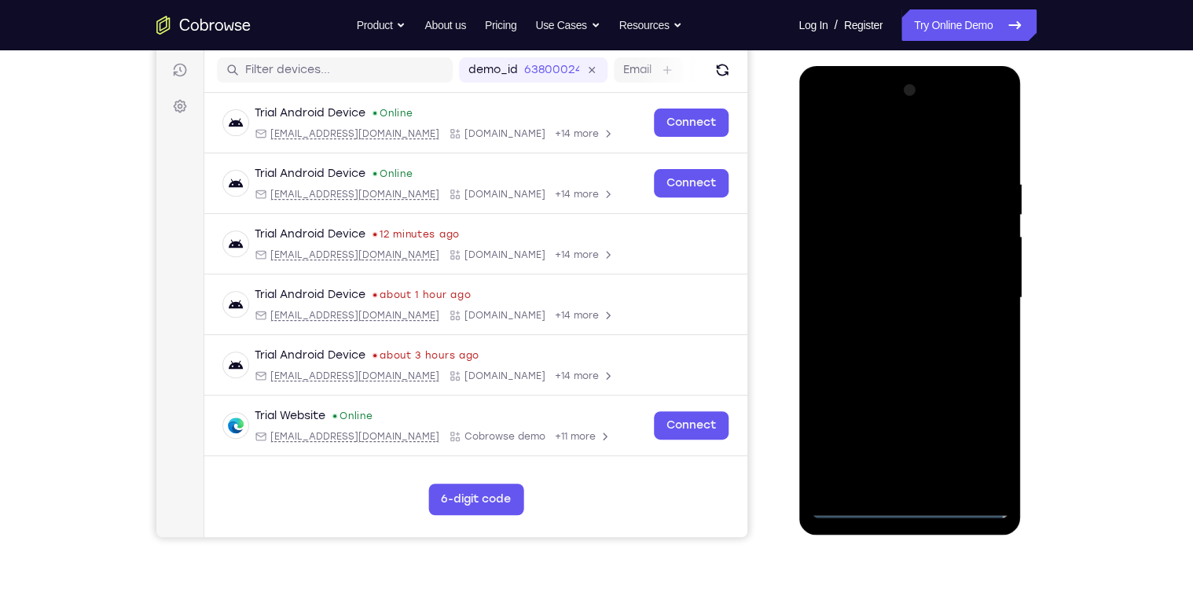
click at [893, 483] on div at bounding box center [909, 298] width 198 height 440
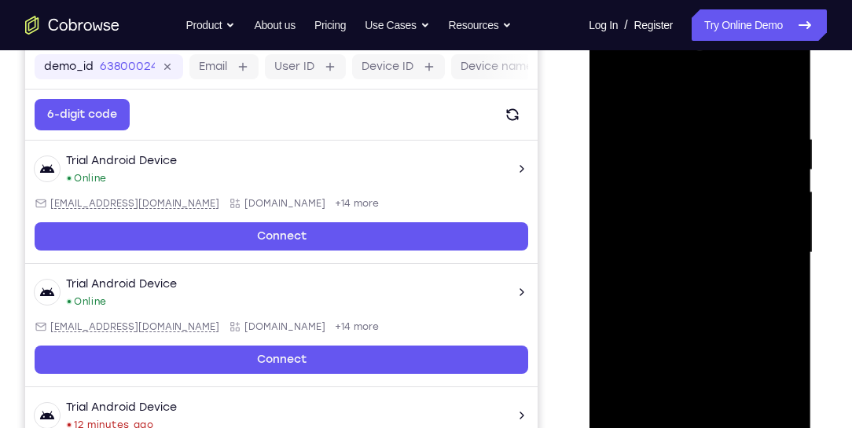
scroll to position [284, 0]
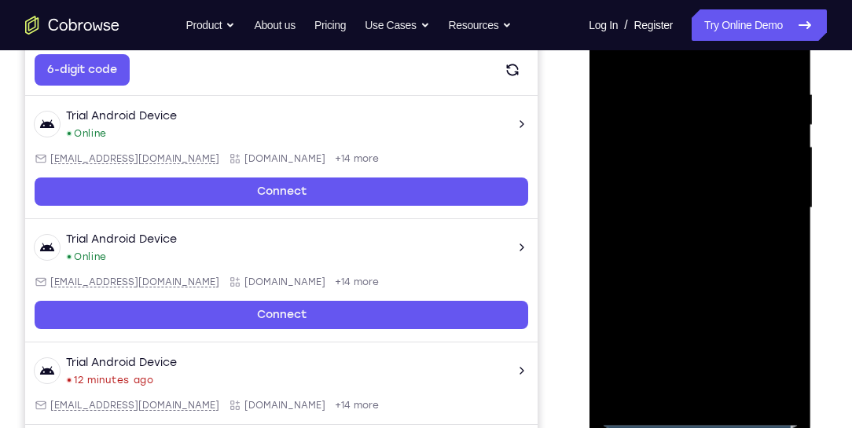
click at [718, 197] on div at bounding box center [700, 208] width 198 height 440
click at [692, 213] on div at bounding box center [700, 208] width 198 height 440
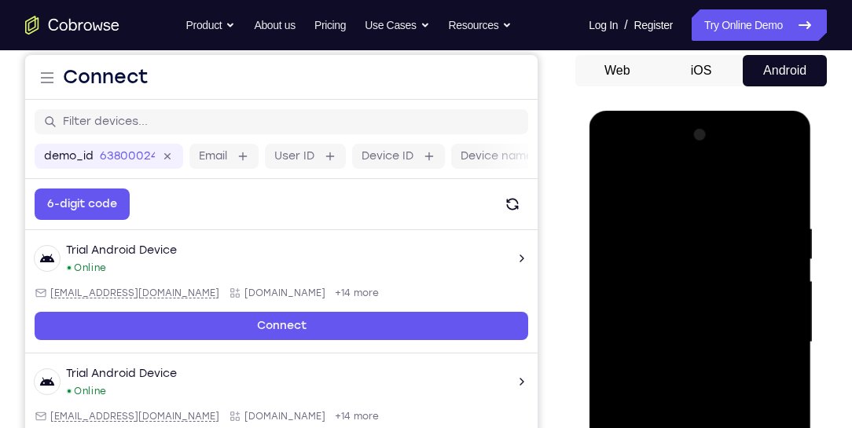
scroll to position [194, 0]
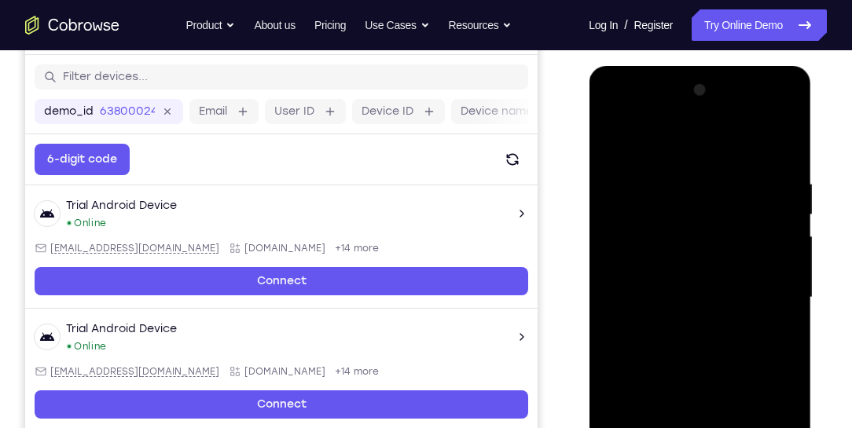
click at [662, 348] on div at bounding box center [700, 298] width 198 height 440
click at [772, 141] on div at bounding box center [700, 298] width 198 height 440
click at [725, 369] on div at bounding box center [700, 298] width 198 height 440
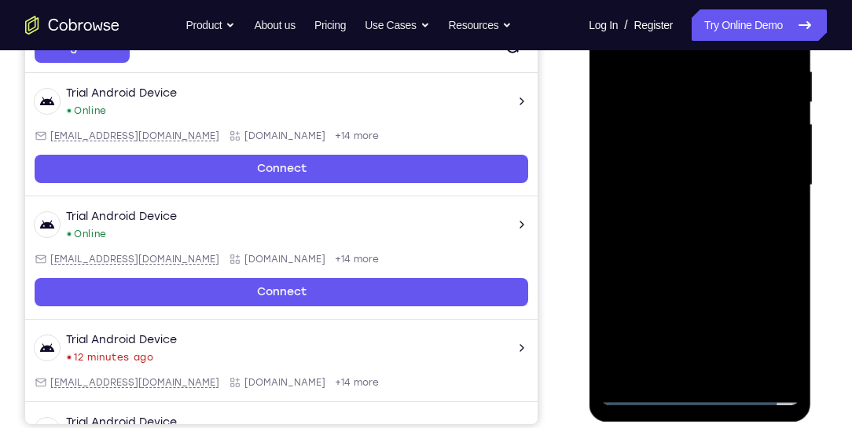
scroll to position [239, 0]
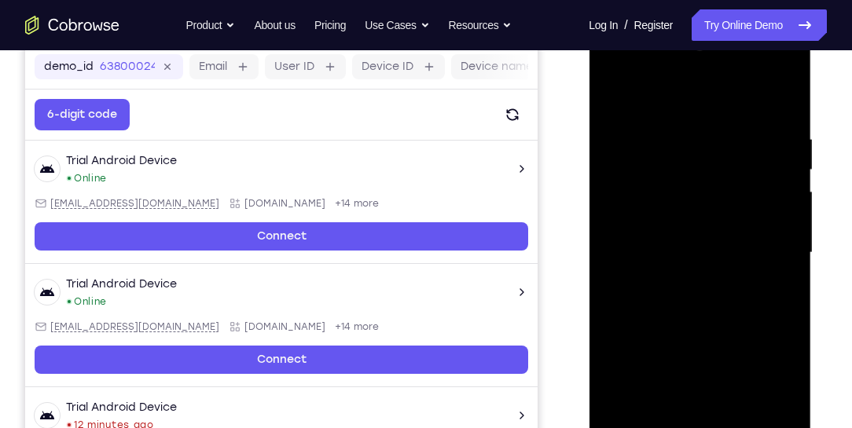
click at [785, 90] on div at bounding box center [700, 253] width 198 height 440
drag, startPoint x: 718, startPoint y: 328, endPoint x: 707, endPoint y: 141, distance: 187.4
click at [708, 142] on div at bounding box center [700, 253] width 198 height 440
drag, startPoint x: 708, startPoint y: 362, endPoint x: 715, endPoint y: 209, distance: 152.7
click at [715, 209] on div at bounding box center [700, 253] width 198 height 440
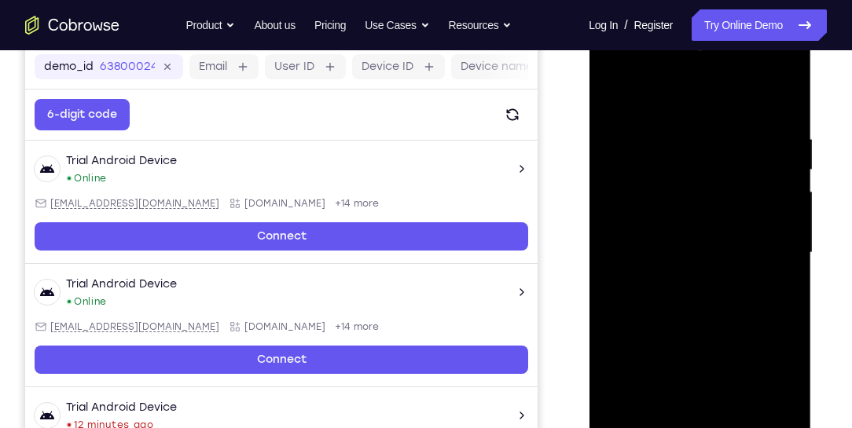
drag, startPoint x: 711, startPoint y: 358, endPoint x: 704, endPoint y: 184, distance: 173.8
click at [704, 187] on div at bounding box center [700, 253] width 198 height 440
drag, startPoint x: 714, startPoint y: 318, endPoint x: 708, endPoint y: 187, distance: 131.4
click at [704, 202] on div at bounding box center [700, 253] width 198 height 440
drag, startPoint x: 716, startPoint y: 317, endPoint x: 704, endPoint y: 156, distance: 161.6
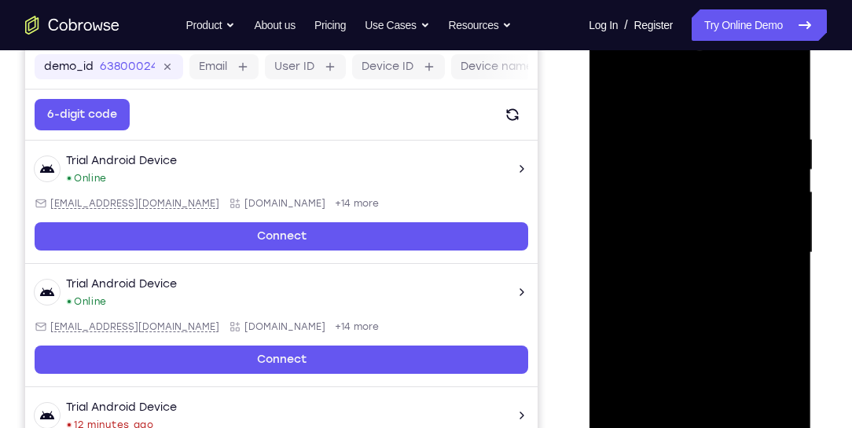
click at [702, 159] on div at bounding box center [700, 253] width 198 height 440
drag, startPoint x: 734, startPoint y: 285, endPoint x: 733, endPoint y: 208, distance: 76.3
click at [733, 208] on div at bounding box center [700, 253] width 198 height 440
click at [623, 388] on div at bounding box center [700, 253] width 198 height 440
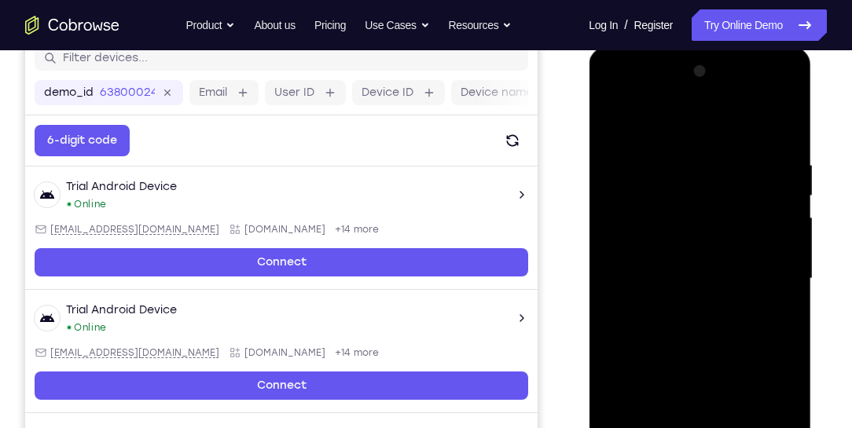
scroll to position [194, 0]
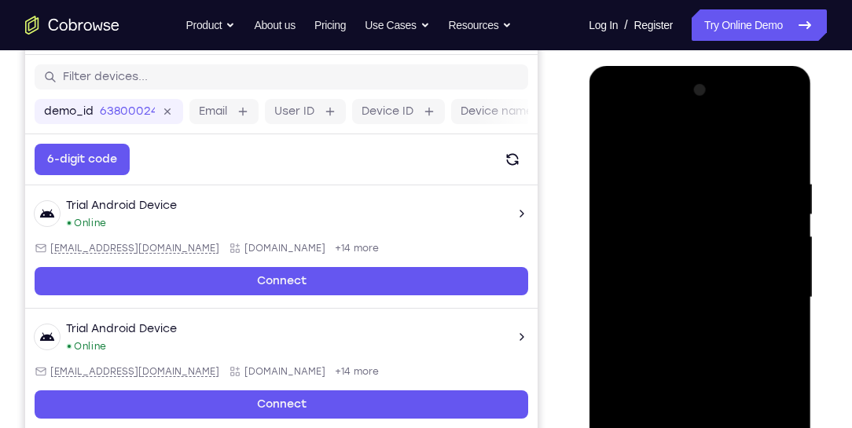
drag, startPoint x: 681, startPoint y: 200, endPoint x: 682, endPoint y: 355, distance: 154.9
click at [682, 354] on div at bounding box center [700, 298] width 198 height 440
click at [614, 136] on div at bounding box center [700, 298] width 198 height 440
click at [718, 168] on div at bounding box center [700, 298] width 198 height 440
drag, startPoint x: 683, startPoint y: 332, endPoint x: 681, endPoint y: 189, distance: 142.3
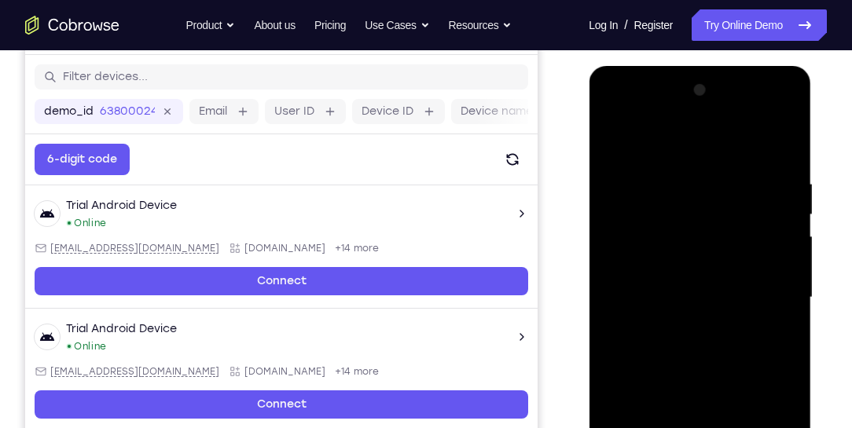
click at [681, 189] on div at bounding box center [700, 298] width 198 height 440
drag, startPoint x: 676, startPoint y: 348, endPoint x: 671, endPoint y: 227, distance: 121.2
click at [671, 227] on div at bounding box center [700, 298] width 198 height 440
click at [617, 135] on div at bounding box center [700, 298] width 198 height 440
click at [617, 140] on div at bounding box center [700, 298] width 198 height 440
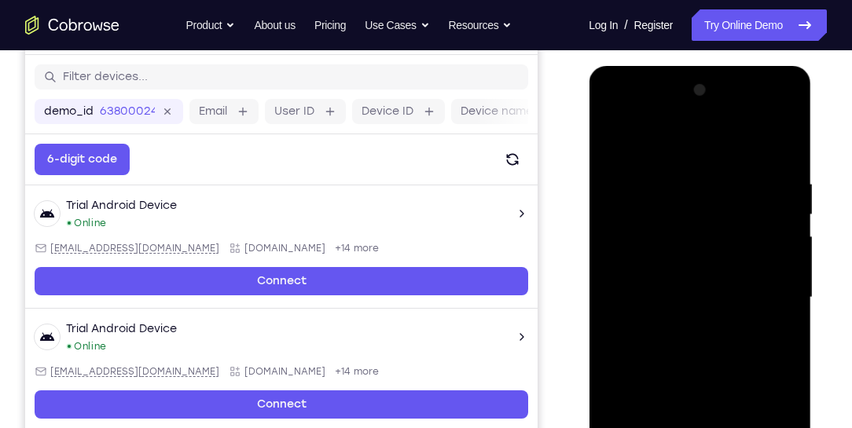
scroll to position [284, 0]
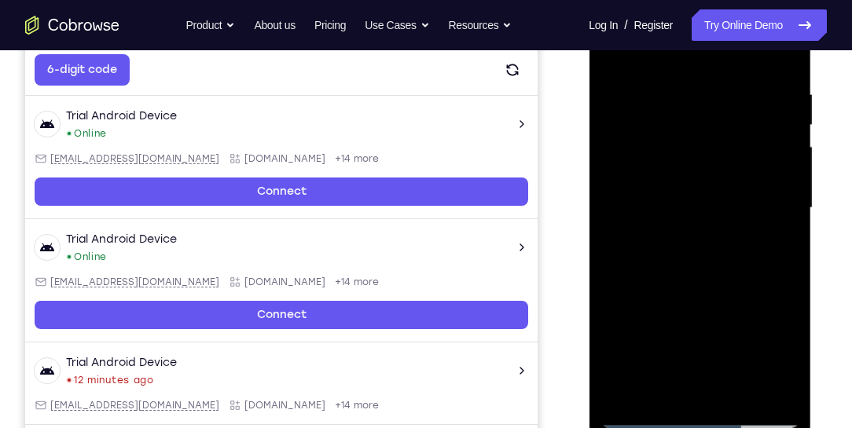
click at [668, 393] on div at bounding box center [700, 208] width 198 height 440
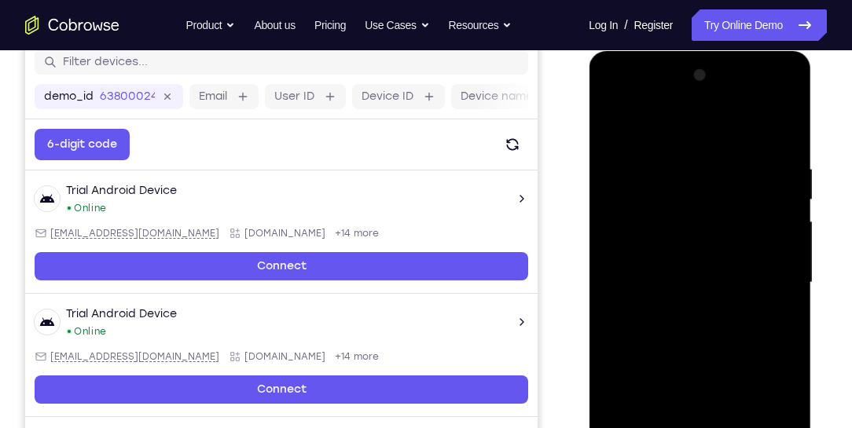
scroll to position [149, 0]
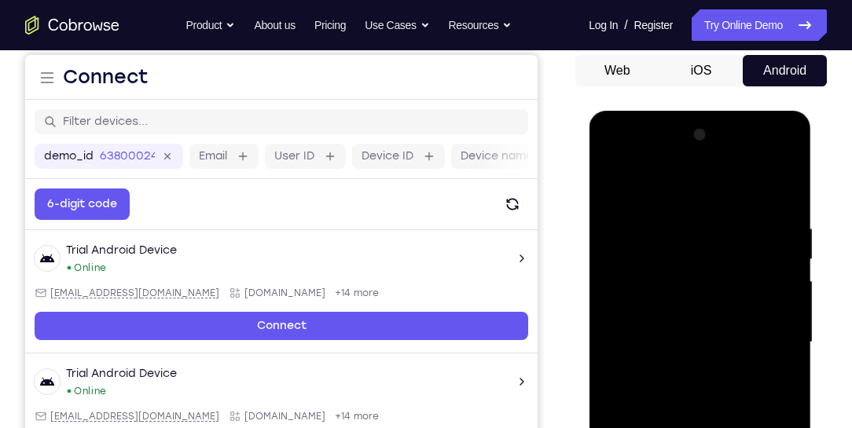
click at [705, 184] on div at bounding box center [700, 343] width 198 height 440
drag, startPoint x: 712, startPoint y: 236, endPoint x: 717, endPoint y: 428, distance: 191.9
click at [716, 428] on div at bounding box center [700, 343] width 198 height 440
click at [771, 390] on div at bounding box center [700, 343] width 198 height 440
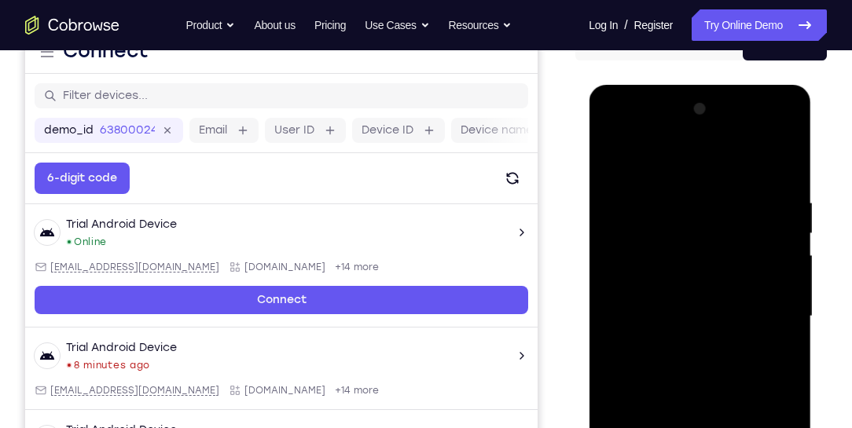
scroll to position [194, 0]
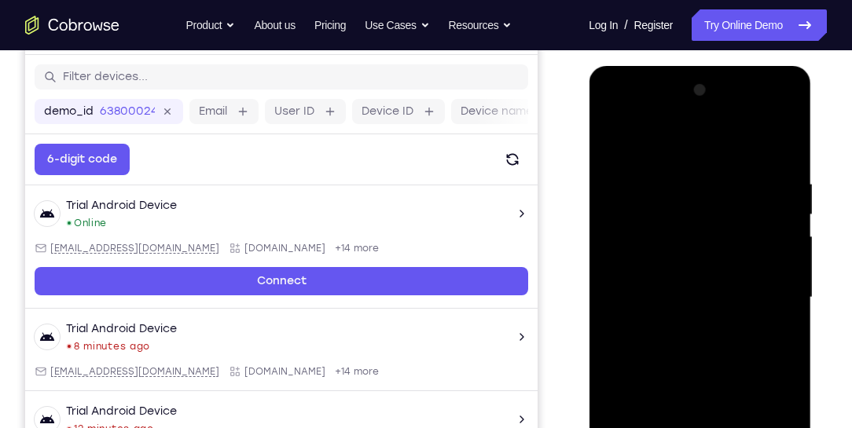
click at [761, 369] on div at bounding box center [700, 298] width 198 height 440
click at [696, 164] on div at bounding box center [700, 298] width 198 height 440
drag, startPoint x: 690, startPoint y: 259, endPoint x: 696, endPoint y: 182, distance: 77.3
click at [696, 182] on div at bounding box center [700, 298] width 198 height 440
drag, startPoint x: 696, startPoint y: 263, endPoint x: 708, endPoint y: 186, distance: 77.9
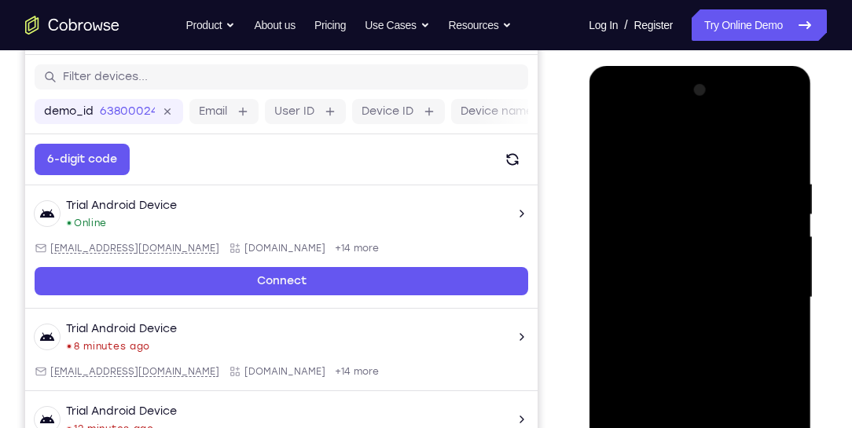
click at [707, 188] on div at bounding box center [700, 298] width 198 height 440
drag, startPoint x: 702, startPoint y: 273, endPoint x: 711, endPoint y: 196, distance: 77.5
click at [711, 197] on div at bounding box center [700, 298] width 198 height 440
drag, startPoint x: 700, startPoint y: 257, endPoint x: 710, endPoint y: 175, distance: 82.4
click at [709, 178] on div at bounding box center [700, 298] width 198 height 440
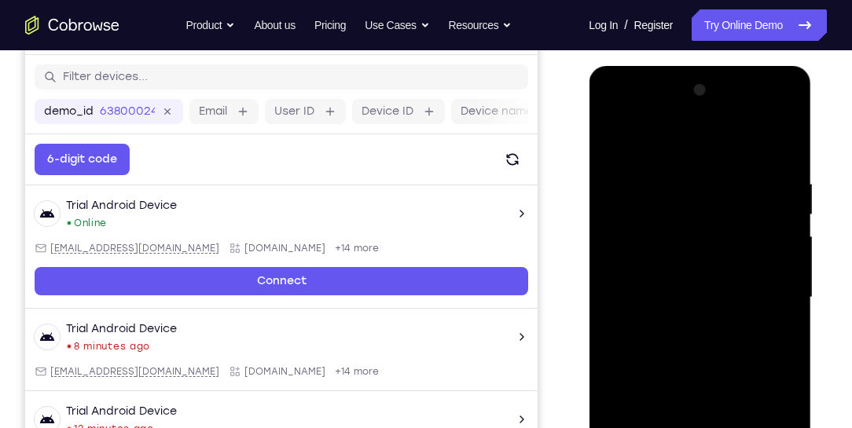
drag, startPoint x: 703, startPoint y: 257, endPoint x: 711, endPoint y: 182, distance: 75.9
click at [711, 182] on div at bounding box center [700, 298] width 198 height 440
click at [614, 135] on div at bounding box center [700, 298] width 198 height 440
click at [718, 336] on div at bounding box center [700, 298] width 198 height 440
drag, startPoint x: 697, startPoint y: 276, endPoint x: 685, endPoint y: 381, distance: 106.0
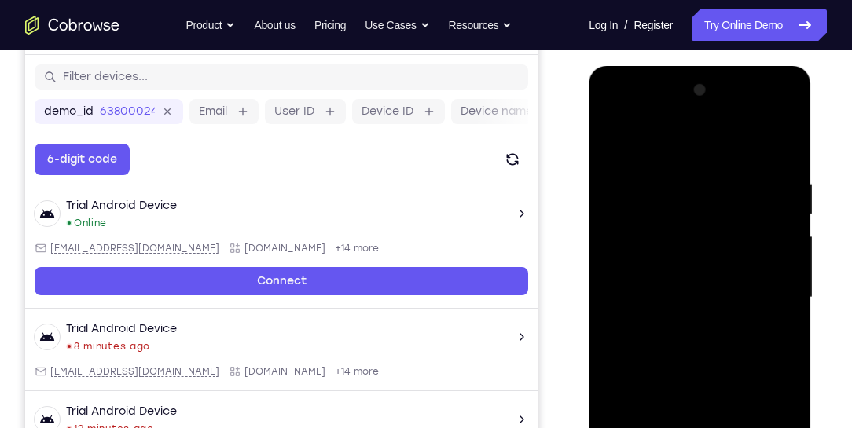
click at [685, 379] on div at bounding box center [700, 298] width 198 height 440
click at [708, 164] on div at bounding box center [700, 298] width 198 height 440
drag, startPoint x: 711, startPoint y: 244, endPoint x: 711, endPoint y: 141, distance: 103.0
click at [712, 142] on div at bounding box center [700, 298] width 198 height 440
drag, startPoint x: 695, startPoint y: 278, endPoint x: 723, endPoint y: 178, distance: 104.5
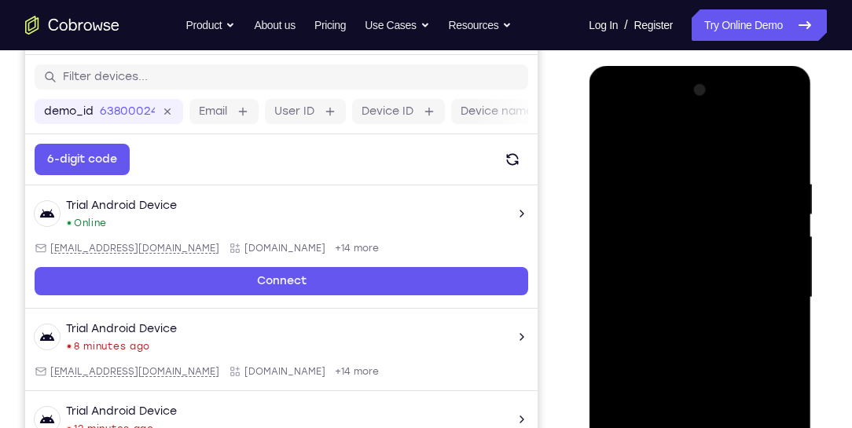
click at [721, 180] on div at bounding box center [700, 298] width 198 height 440
drag, startPoint x: 693, startPoint y: 259, endPoint x: 719, endPoint y: 177, distance: 86.5
click at [718, 178] on div at bounding box center [700, 298] width 198 height 440
drag, startPoint x: 718, startPoint y: 219, endPoint x: 730, endPoint y: 178, distance: 42.5
click at [729, 181] on div at bounding box center [700, 298] width 198 height 440
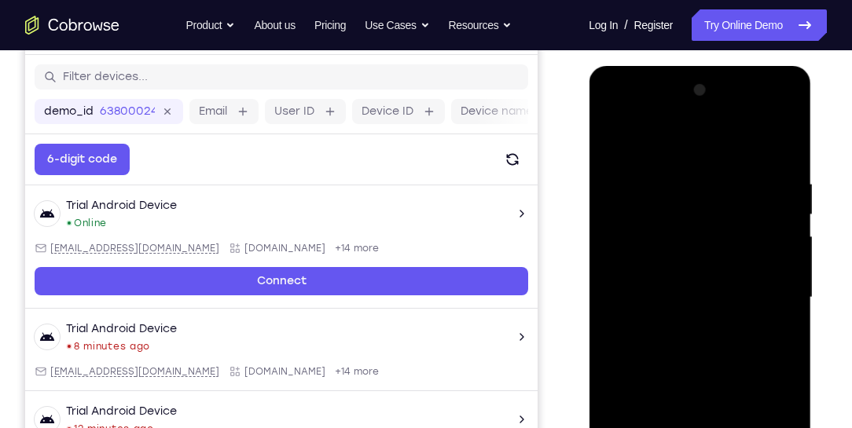
drag, startPoint x: 700, startPoint y: 273, endPoint x: 720, endPoint y: 169, distance: 105.8
click at [720, 169] on div at bounding box center [700, 298] width 198 height 440
drag, startPoint x: 718, startPoint y: 279, endPoint x: 741, endPoint y: 186, distance: 95.5
click at [740, 188] on div at bounding box center [700, 298] width 198 height 440
drag, startPoint x: 705, startPoint y: 266, endPoint x: 733, endPoint y: 152, distance: 117.3
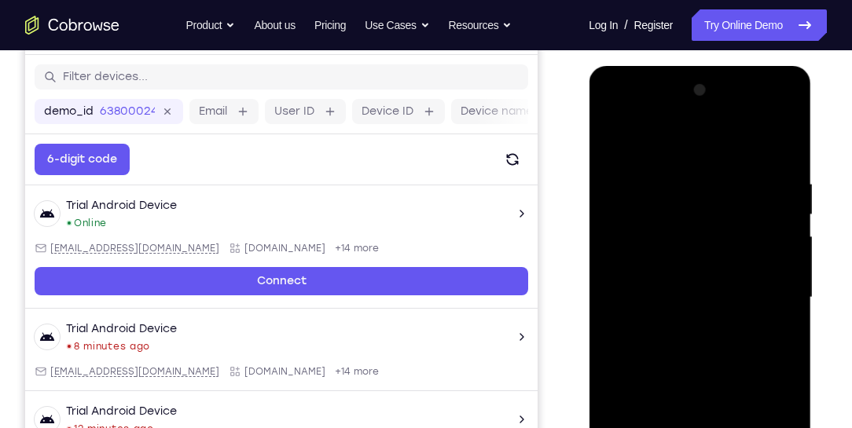
click at [732, 154] on div at bounding box center [700, 298] width 198 height 440
drag, startPoint x: 723, startPoint y: 205, endPoint x: 752, endPoint y: 144, distance: 67.9
click at [746, 155] on div at bounding box center [700, 298] width 198 height 440
drag, startPoint x: 710, startPoint y: 276, endPoint x: 740, endPoint y: 154, distance: 125.5
click at [737, 164] on div at bounding box center [700, 298] width 198 height 440
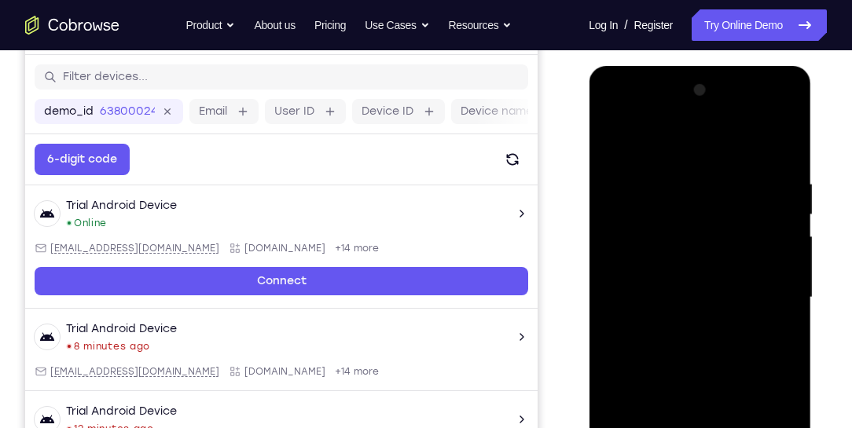
drag, startPoint x: 717, startPoint y: 189, endPoint x: 690, endPoint y: 428, distance: 240.5
click at [698, 420] on div at bounding box center [700, 298] width 198 height 440
drag, startPoint x: 705, startPoint y: 277, endPoint x: 720, endPoint y: 149, distance: 128.2
click at [720, 158] on div at bounding box center [700, 298] width 198 height 440
drag, startPoint x: 711, startPoint y: 204, endPoint x: 719, endPoint y: 160, distance: 43.9
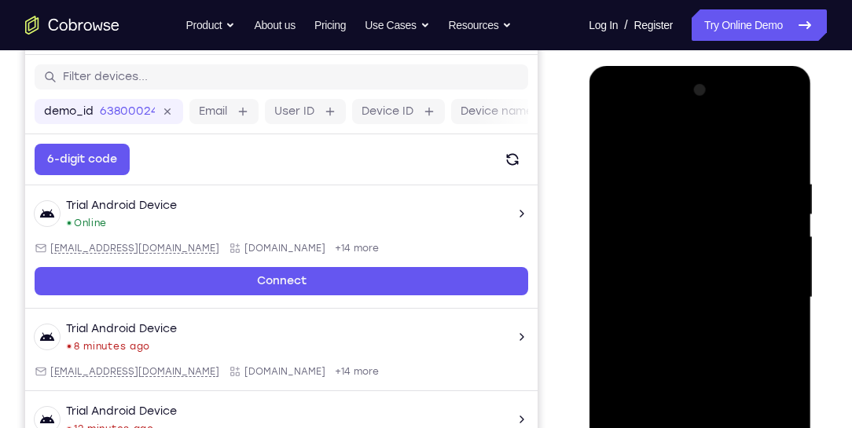
click at [718, 163] on div at bounding box center [700, 298] width 198 height 440
drag, startPoint x: 711, startPoint y: 255, endPoint x: 718, endPoint y: 402, distance: 146.4
click at [718, 386] on div at bounding box center [700, 298] width 198 height 440
click at [741, 320] on div at bounding box center [700, 298] width 198 height 440
click at [696, 385] on div at bounding box center [700, 298] width 198 height 440
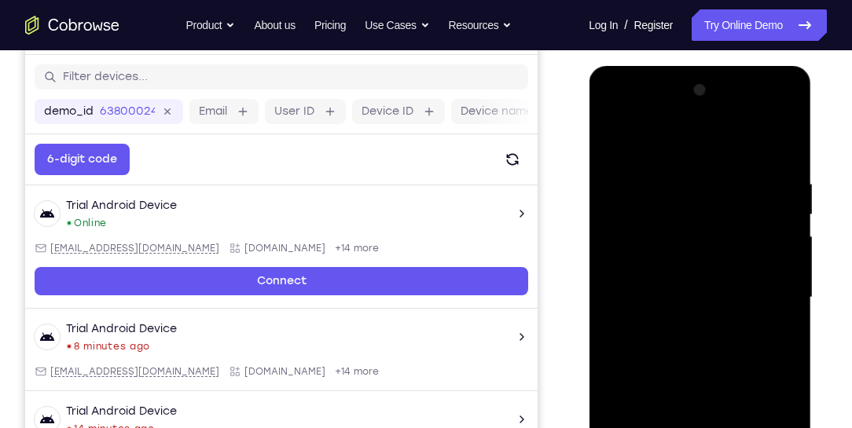
click at [727, 274] on div at bounding box center [700, 298] width 198 height 440
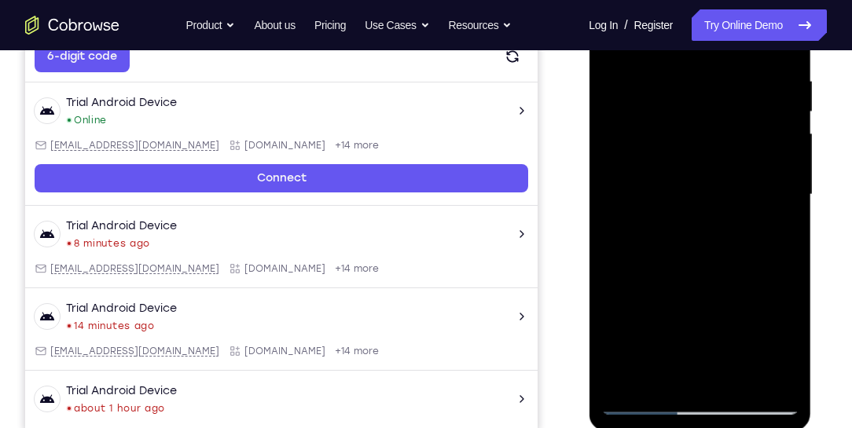
scroll to position [284, 0]
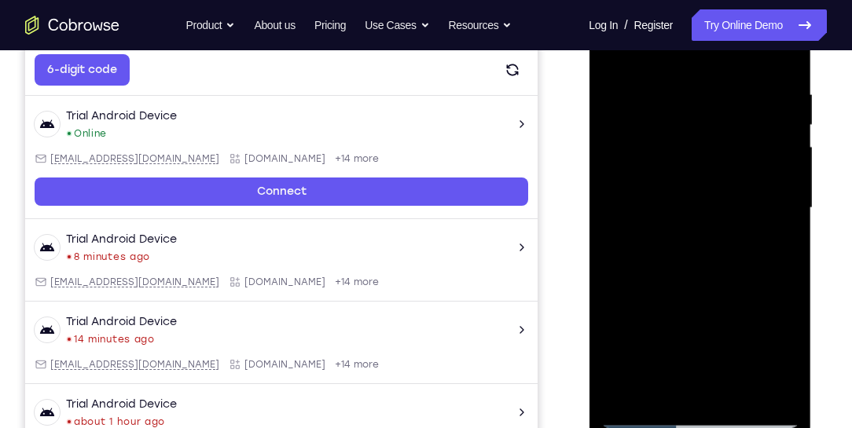
click at [615, 55] on div at bounding box center [700, 208] width 198 height 440
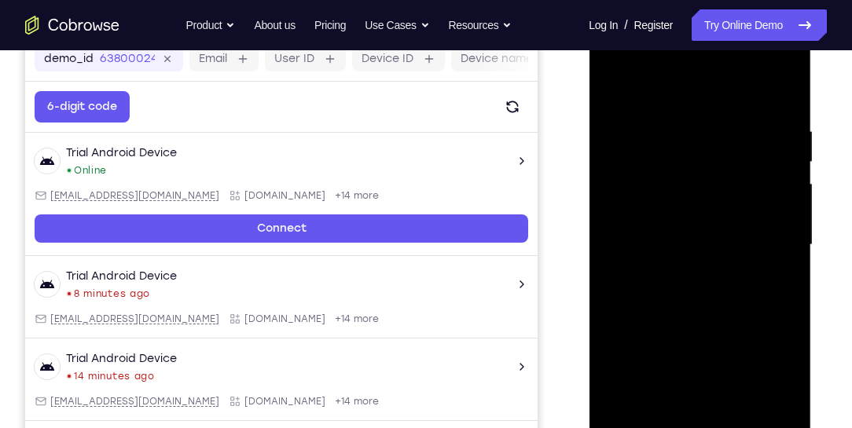
scroll to position [239, 0]
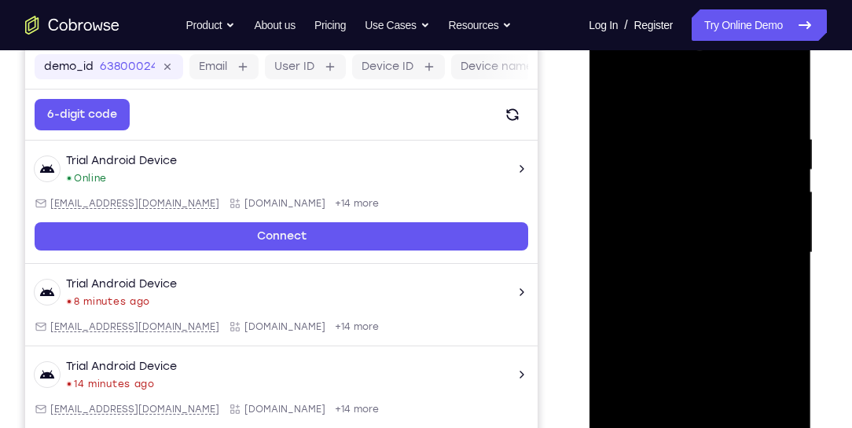
click at [617, 94] on div at bounding box center [700, 253] width 198 height 440
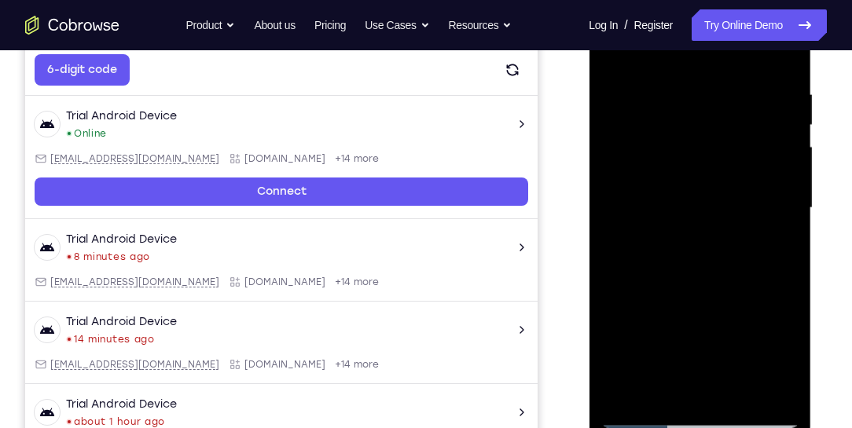
click at [766, 395] on div at bounding box center [700, 208] width 198 height 440
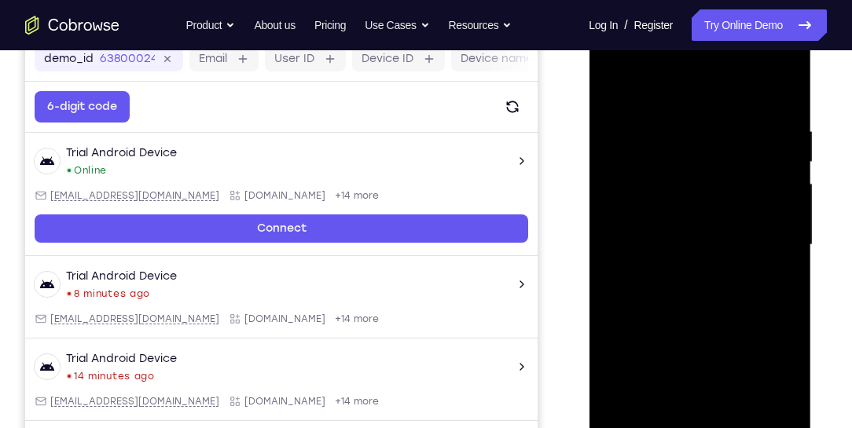
scroll to position [239, 0]
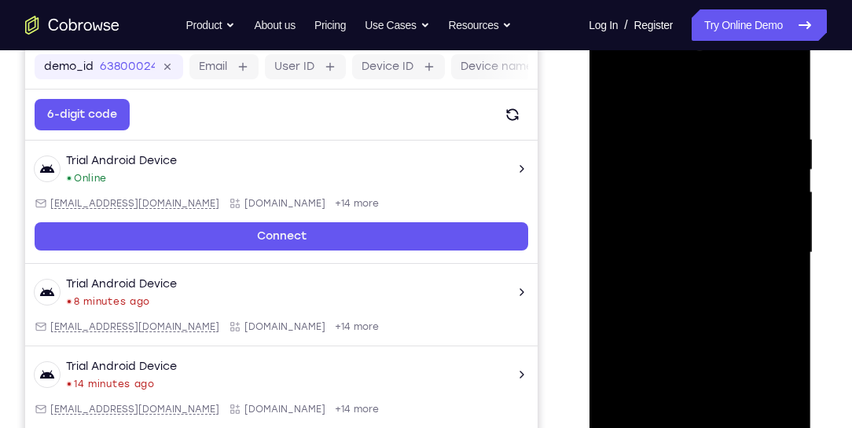
click at [700, 322] on div at bounding box center [700, 253] width 198 height 440
drag, startPoint x: 697, startPoint y: 321, endPoint x: 702, endPoint y: 205, distance: 115.7
click at [702, 206] on div at bounding box center [700, 253] width 198 height 440
click at [654, 346] on div at bounding box center [700, 253] width 198 height 440
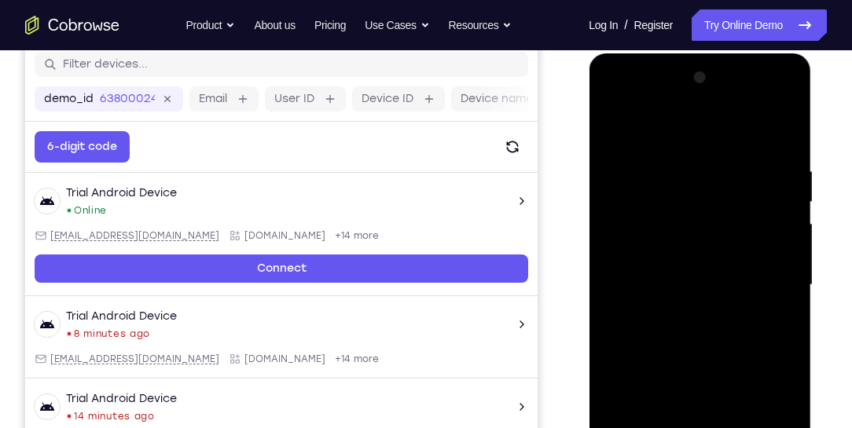
scroll to position [194, 0]
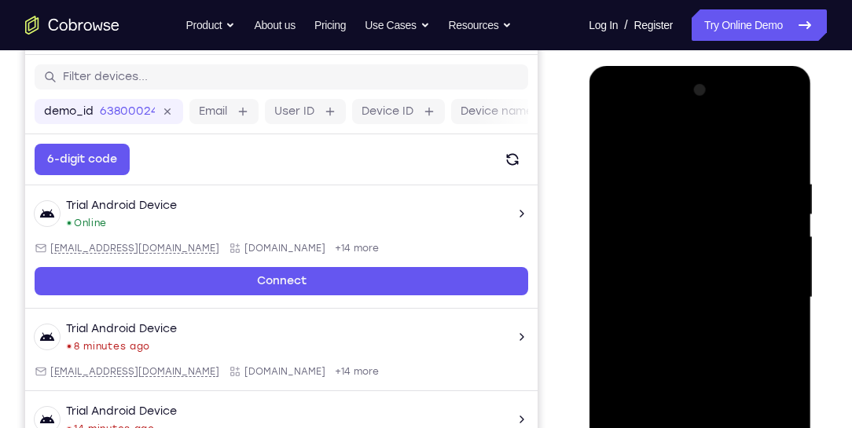
click at [748, 190] on div at bounding box center [700, 298] width 198 height 440
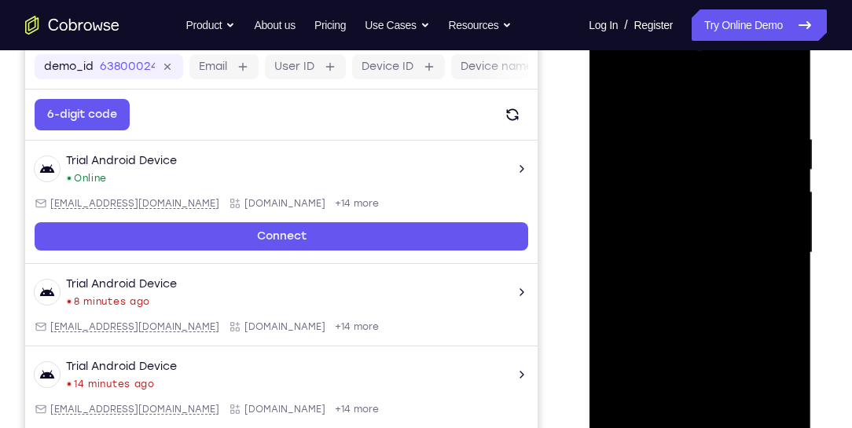
scroll to position [284, 0]
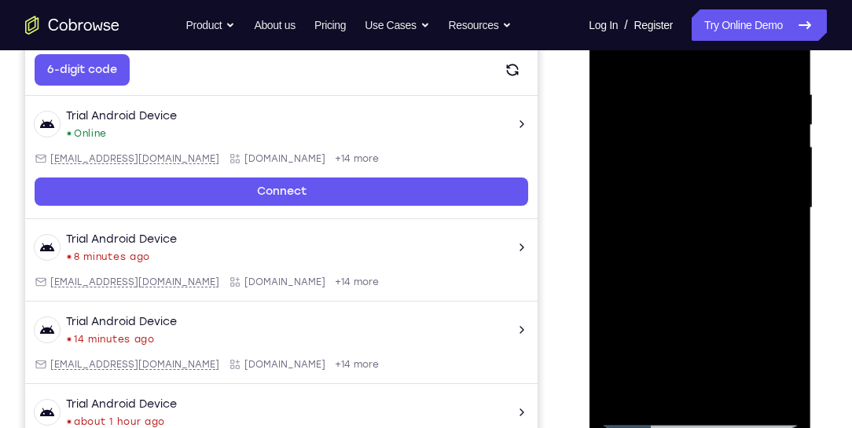
click at [739, 396] on div at bounding box center [700, 208] width 198 height 440
click at [753, 192] on div at bounding box center [700, 208] width 198 height 440
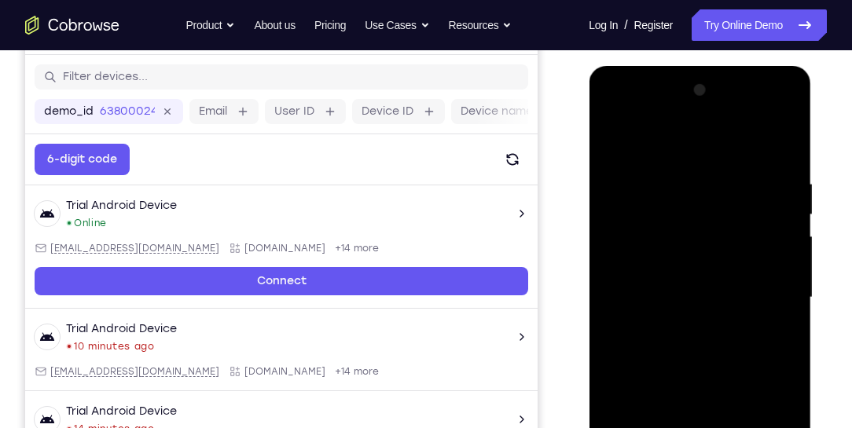
click at [616, 147] on div at bounding box center [700, 298] width 198 height 440
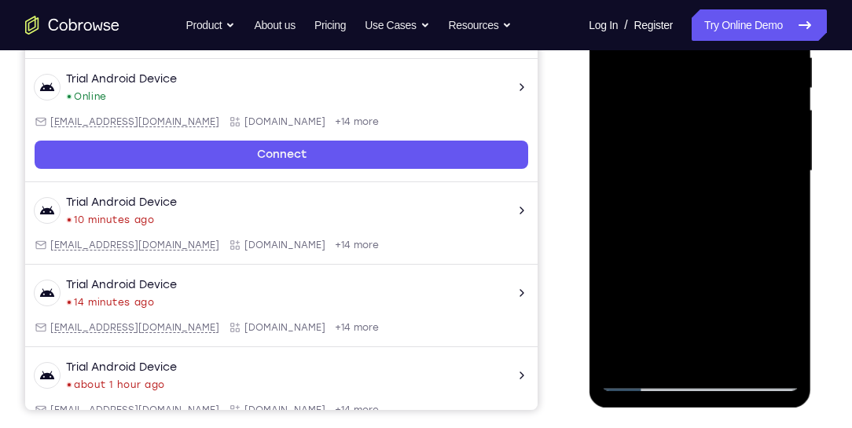
scroll to position [329, 0]
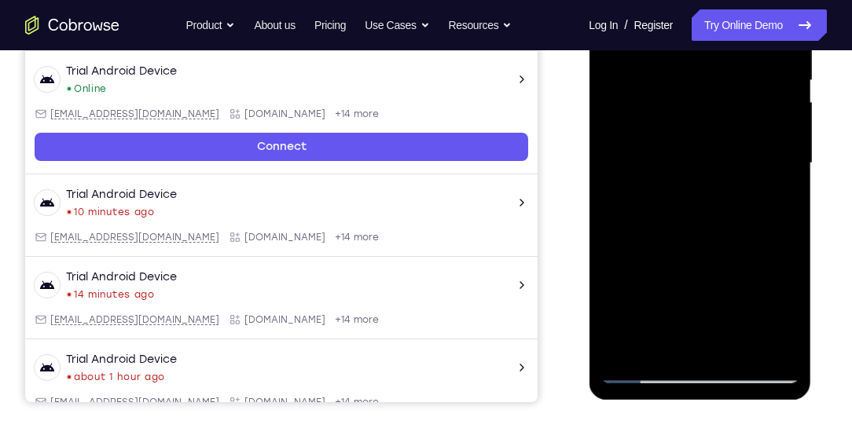
click at [645, 369] on div at bounding box center [700, 163] width 198 height 440
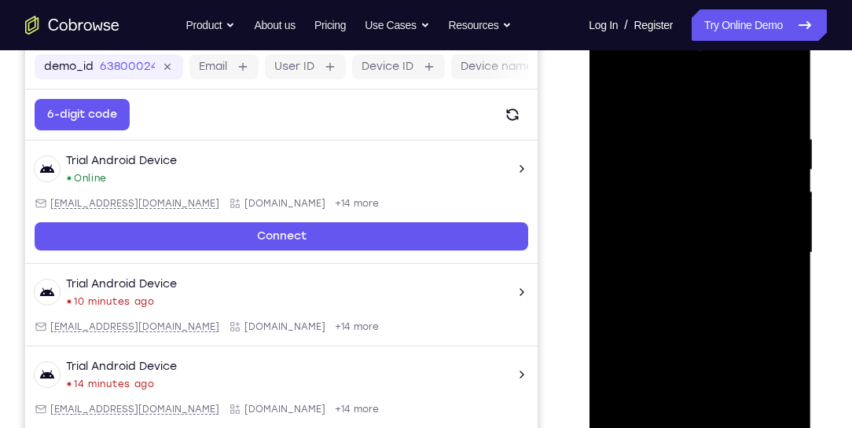
click at [616, 94] on div at bounding box center [700, 253] width 198 height 440
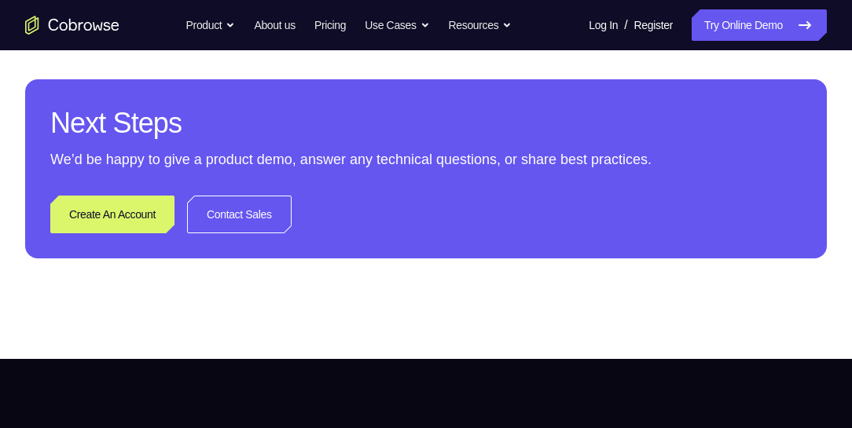
scroll to position [733, 0]
